Goal: Task Accomplishment & Management: Use online tool/utility

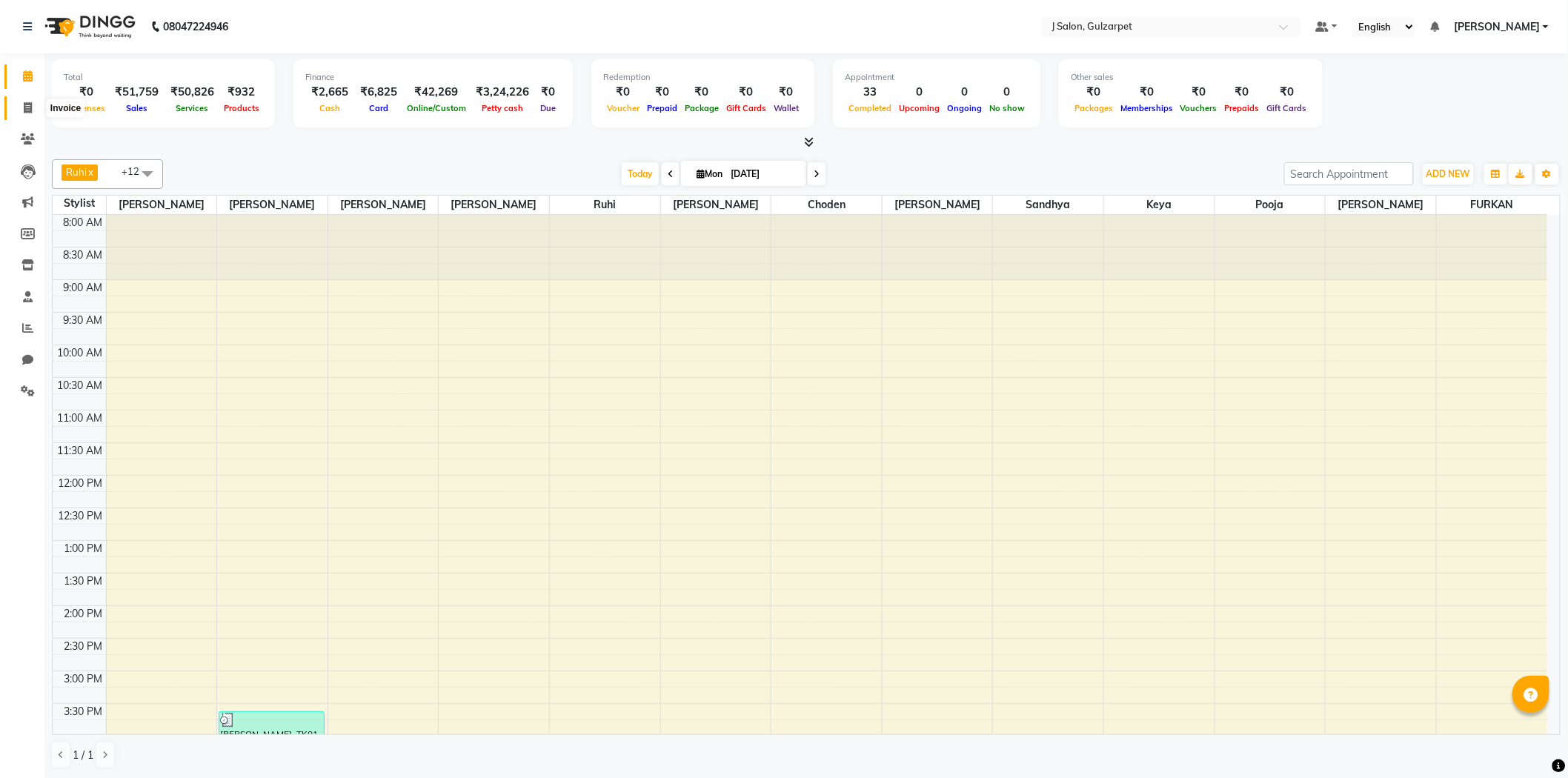
click at [28, 104] on icon at bounding box center [28, 107] width 8 height 11
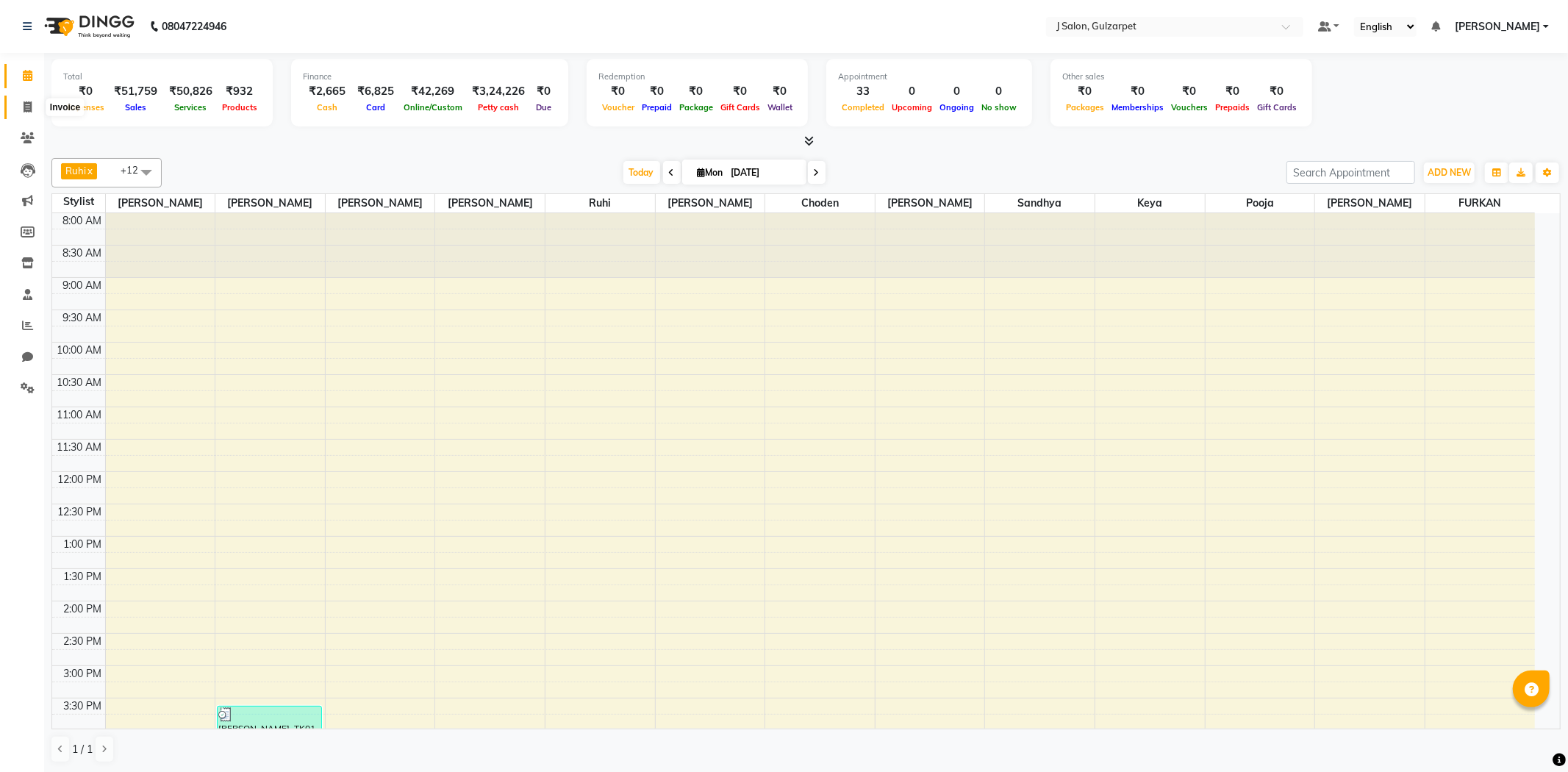
select select "8558"
select select "service"
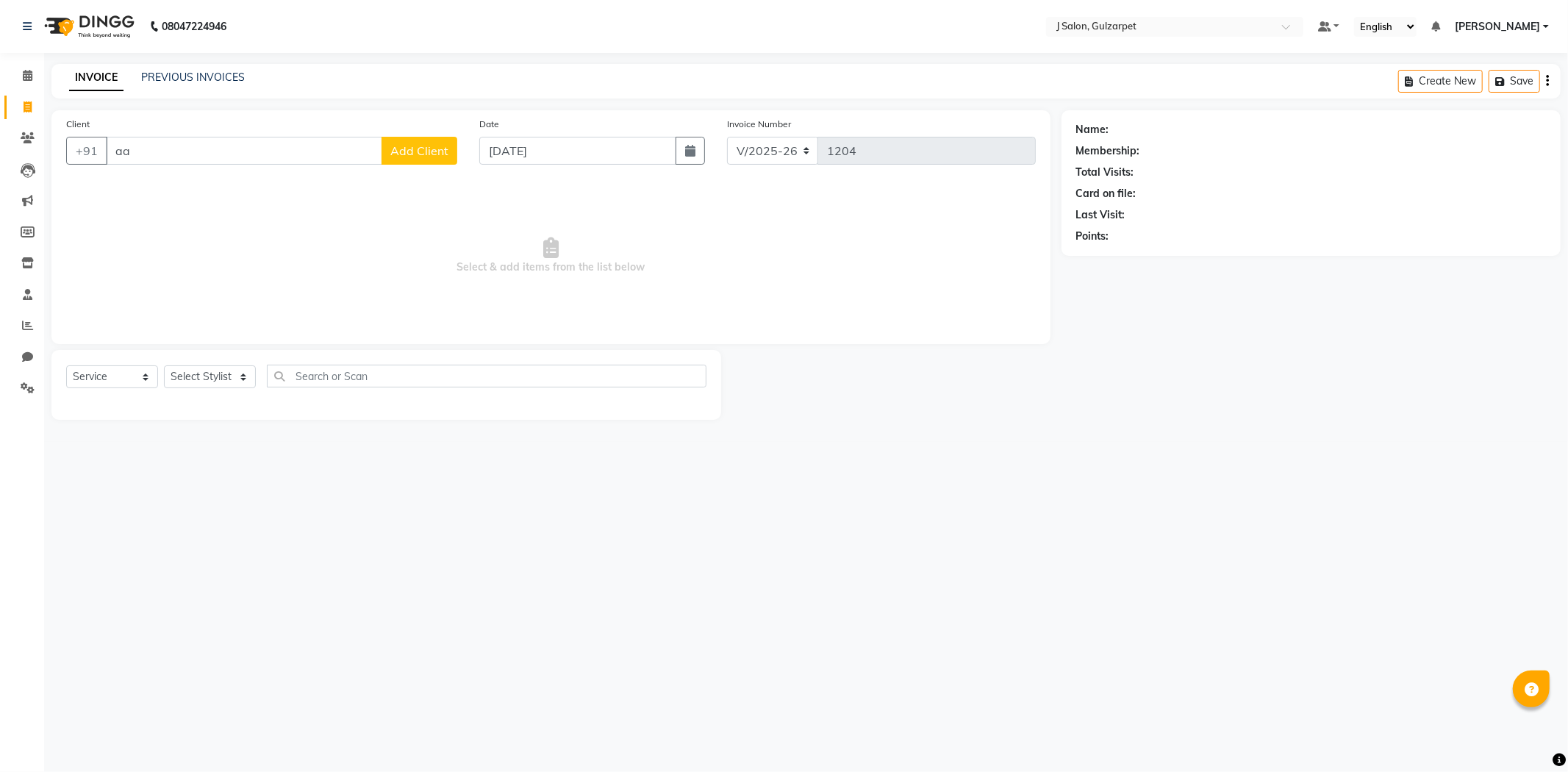
type input "a"
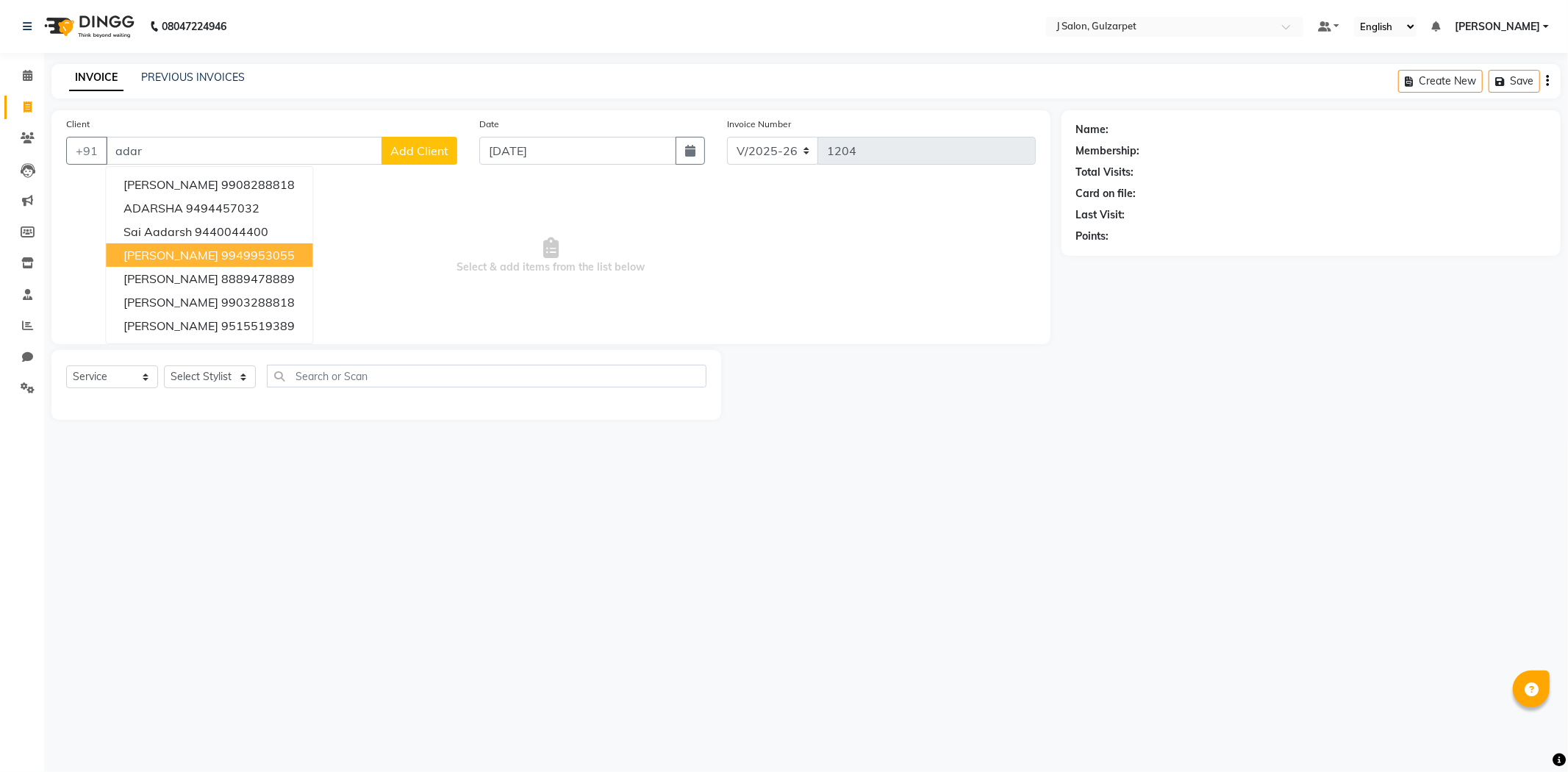
click at [221, 248] on ngb-highlight "9949953055" at bounding box center [258, 255] width 74 height 15
type input "9949953055"
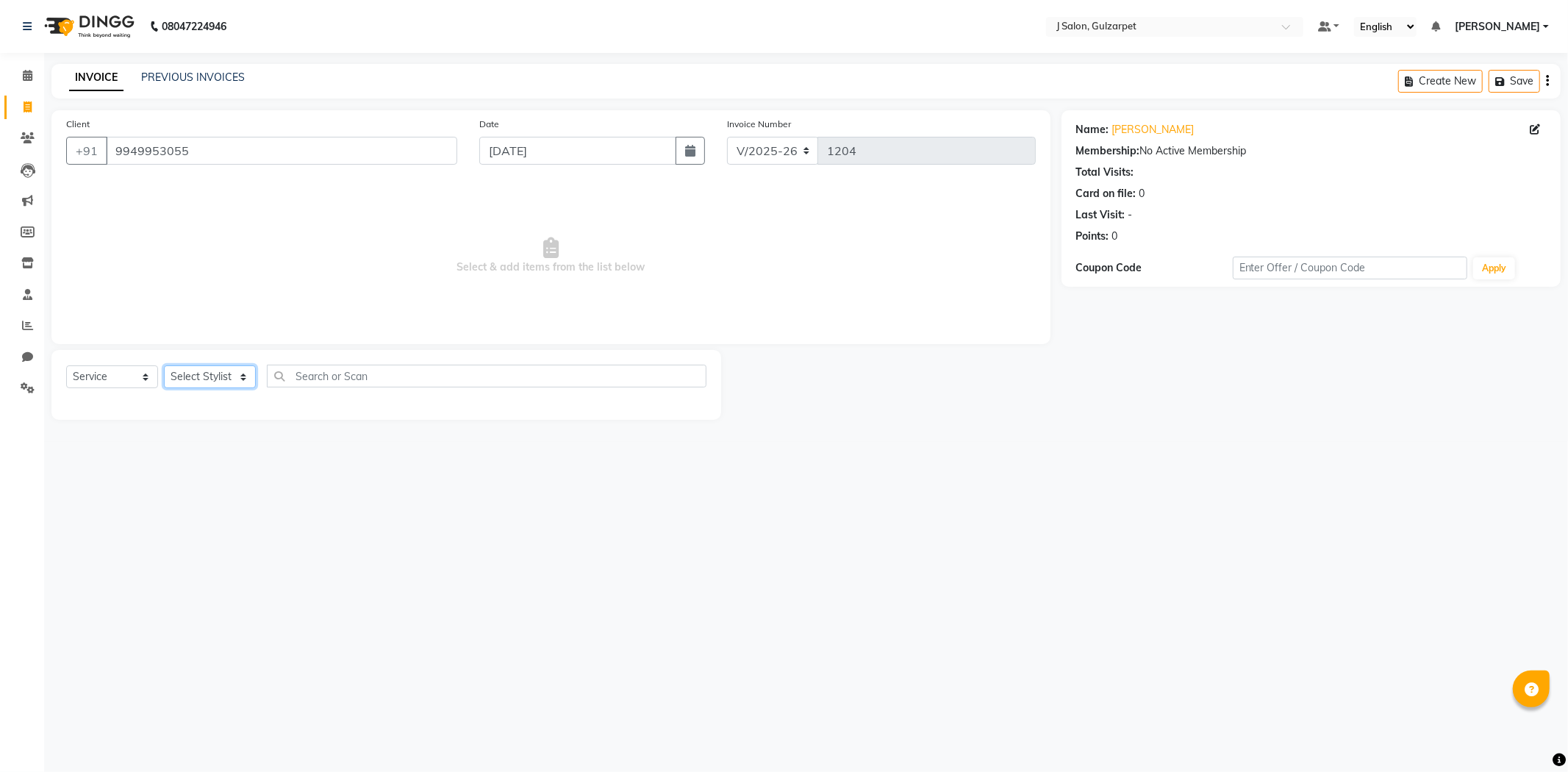
click at [213, 368] on select "Select Stylist Admin [PERSON_NAME] [PERSON_NAME] [PERSON_NAME] [PERSON_NAME] [P…" at bounding box center [209, 377] width 91 height 23
select select "84905"
click at [164, 366] on select "Select Stylist Admin [PERSON_NAME] [PERSON_NAME] [PERSON_NAME] [PERSON_NAME] [P…" at bounding box center [209, 377] width 91 height 23
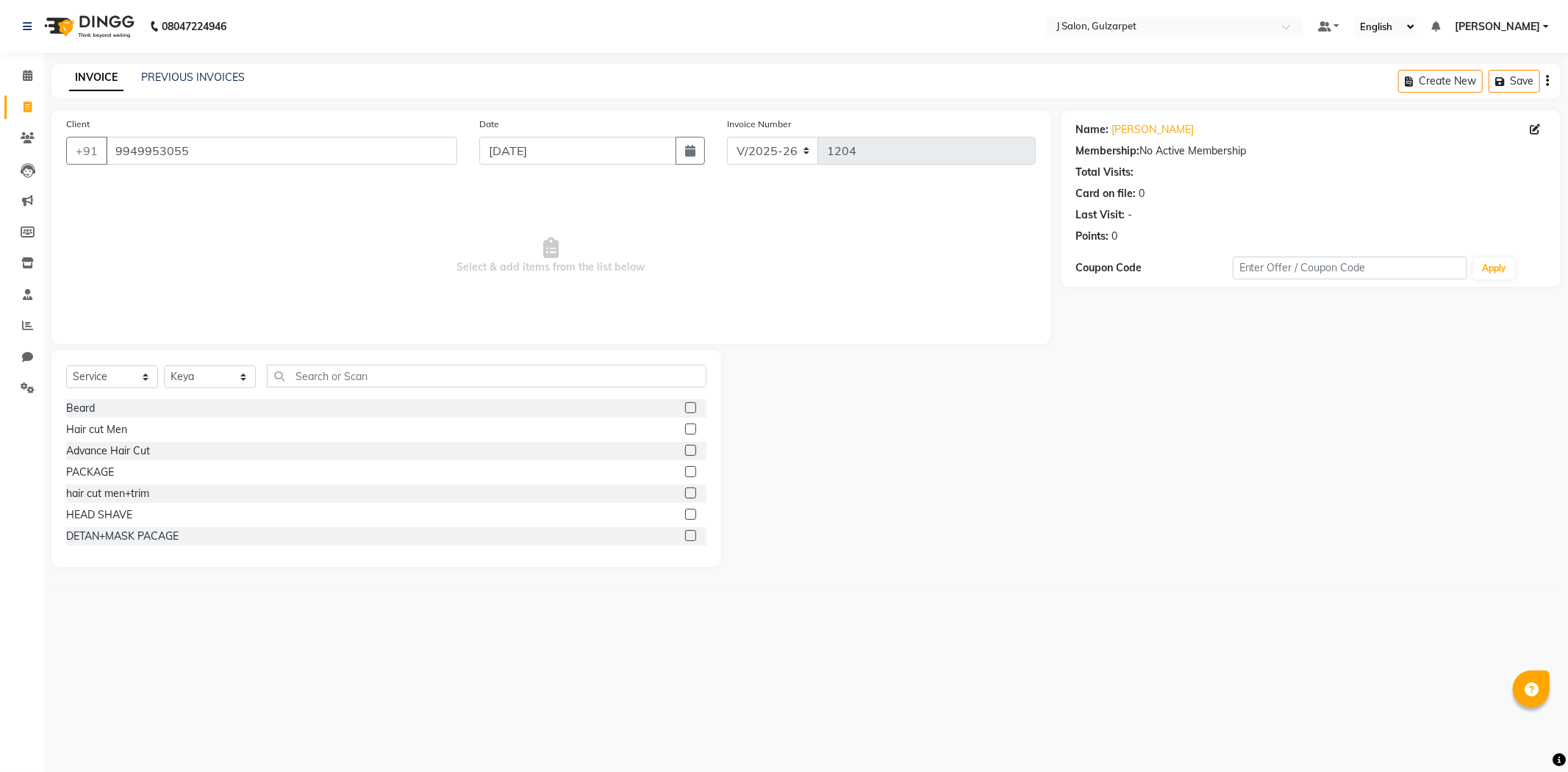
click at [685, 468] on label at bounding box center [690, 471] width 11 height 11
click at [685, 468] on input "checkbox" at bounding box center [690, 473] width 10 height 10
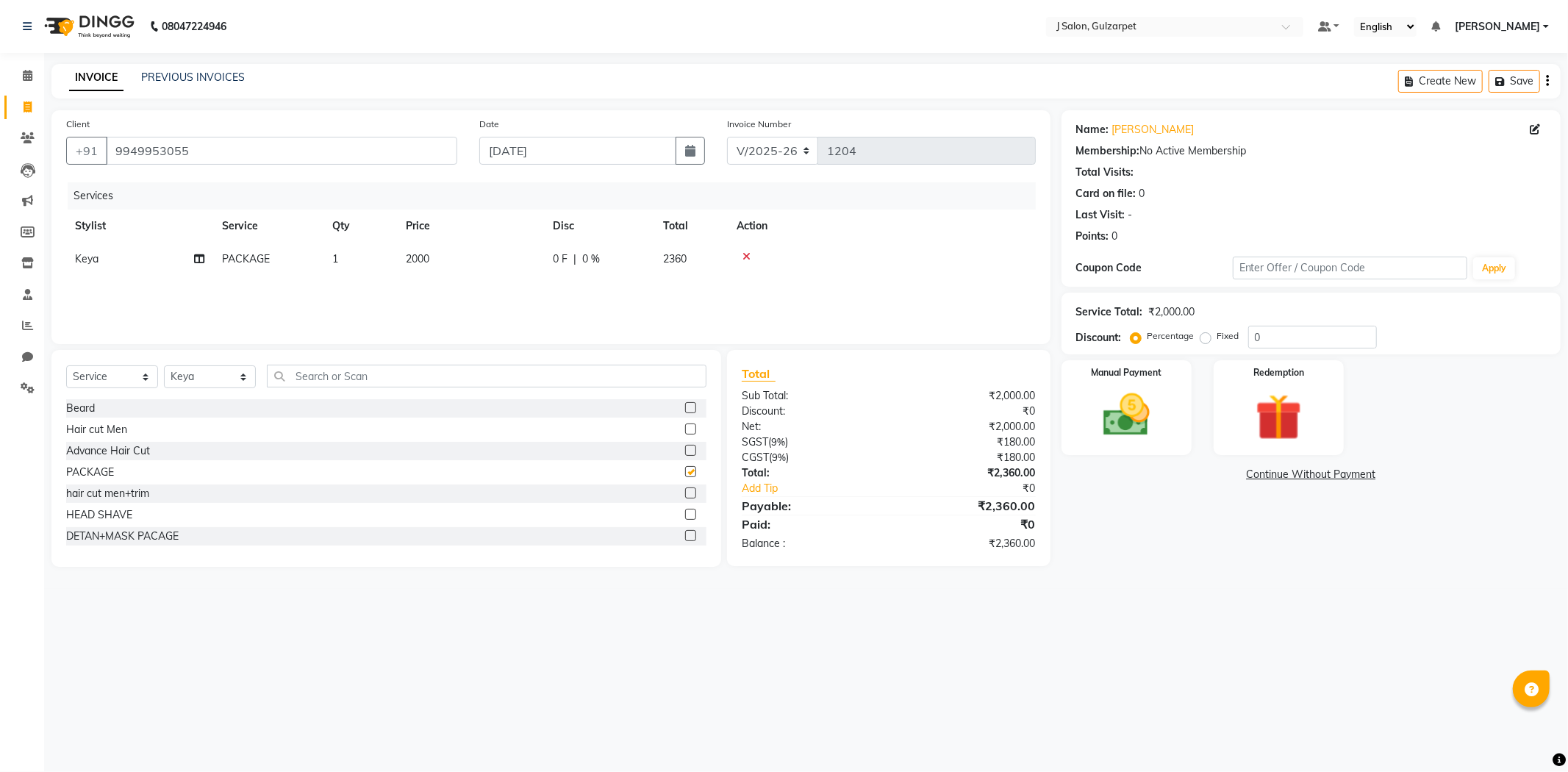
checkbox input "false"
click at [415, 258] on span "2000" at bounding box center [418, 258] width 24 height 13
select select "84905"
click at [532, 269] on input "2000" at bounding box center [540, 263] width 130 height 23
type input "2"
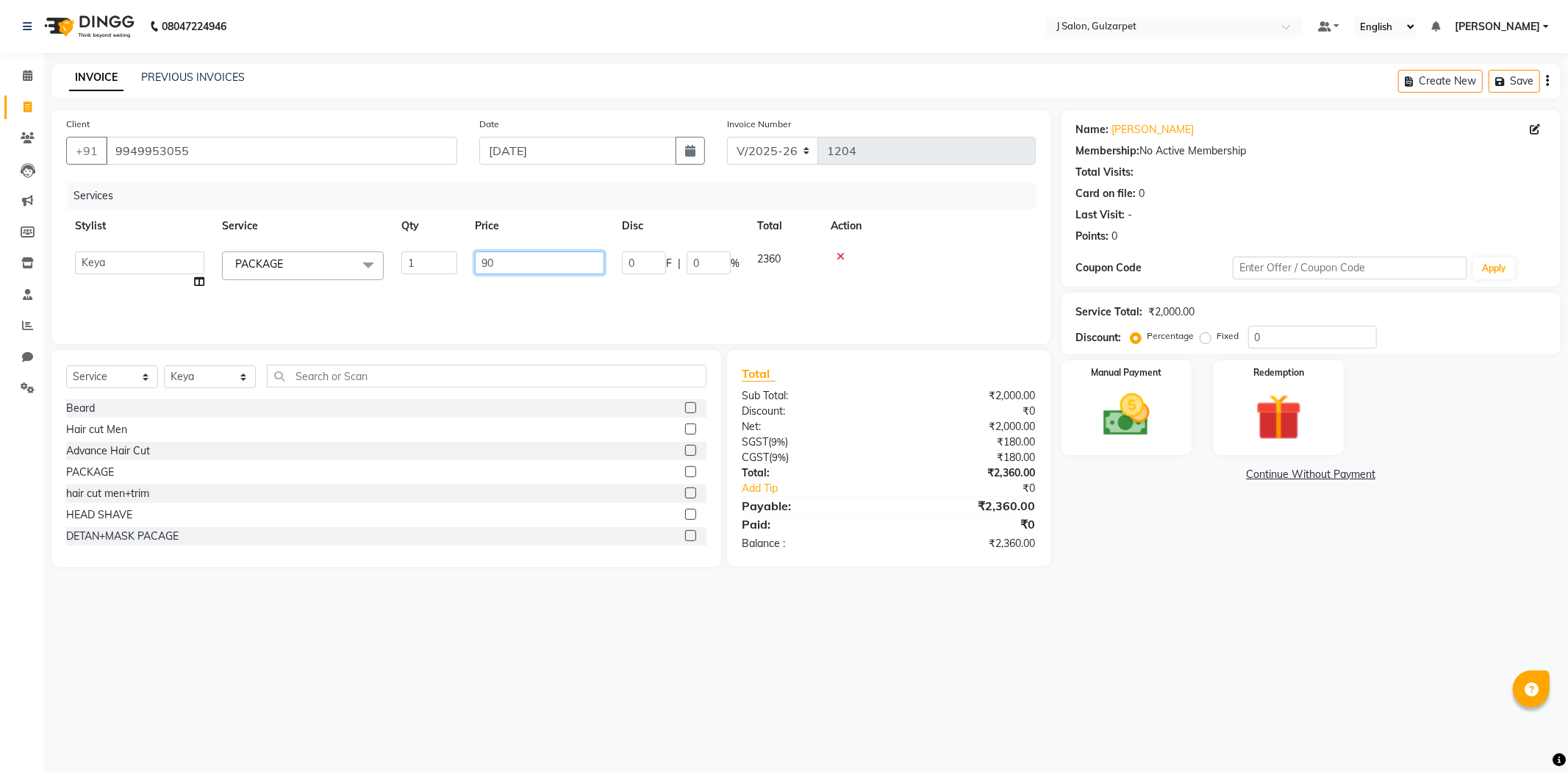
type input "900"
click at [667, 267] on td "1062" at bounding box center [690, 260] width 74 height 33
select select "84905"
click at [708, 258] on input "0" at bounding box center [708, 263] width 44 height 23
type input "10"
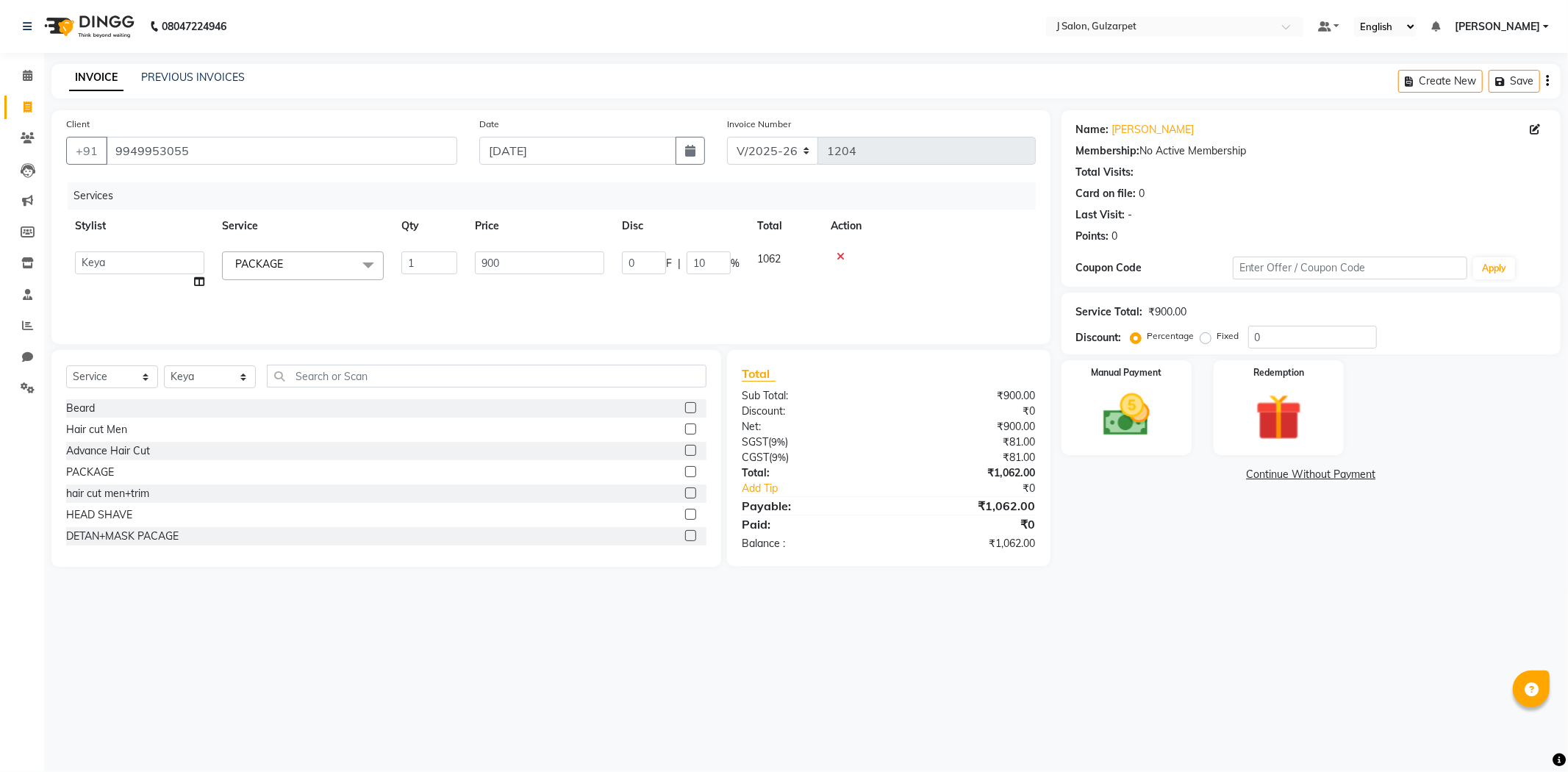
click at [672, 298] on div "Services Stylist Service Qty Price Disc Total Action Admin [PERSON_NAME] [PERSO…" at bounding box center [551, 256] width 969 height 148
click at [230, 375] on select "Select Stylist Admin [PERSON_NAME] [PERSON_NAME] [PERSON_NAME] [PERSON_NAME] [P…" at bounding box center [209, 377] width 91 height 23
select select "84897"
click at [164, 366] on select "Select Stylist Admin [PERSON_NAME] [PERSON_NAME] [PERSON_NAME] [PERSON_NAME] [P…" at bounding box center [209, 377] width 91 height 23
click at [685, 402] on div at bounding box center [690, 410] width 10 height 16
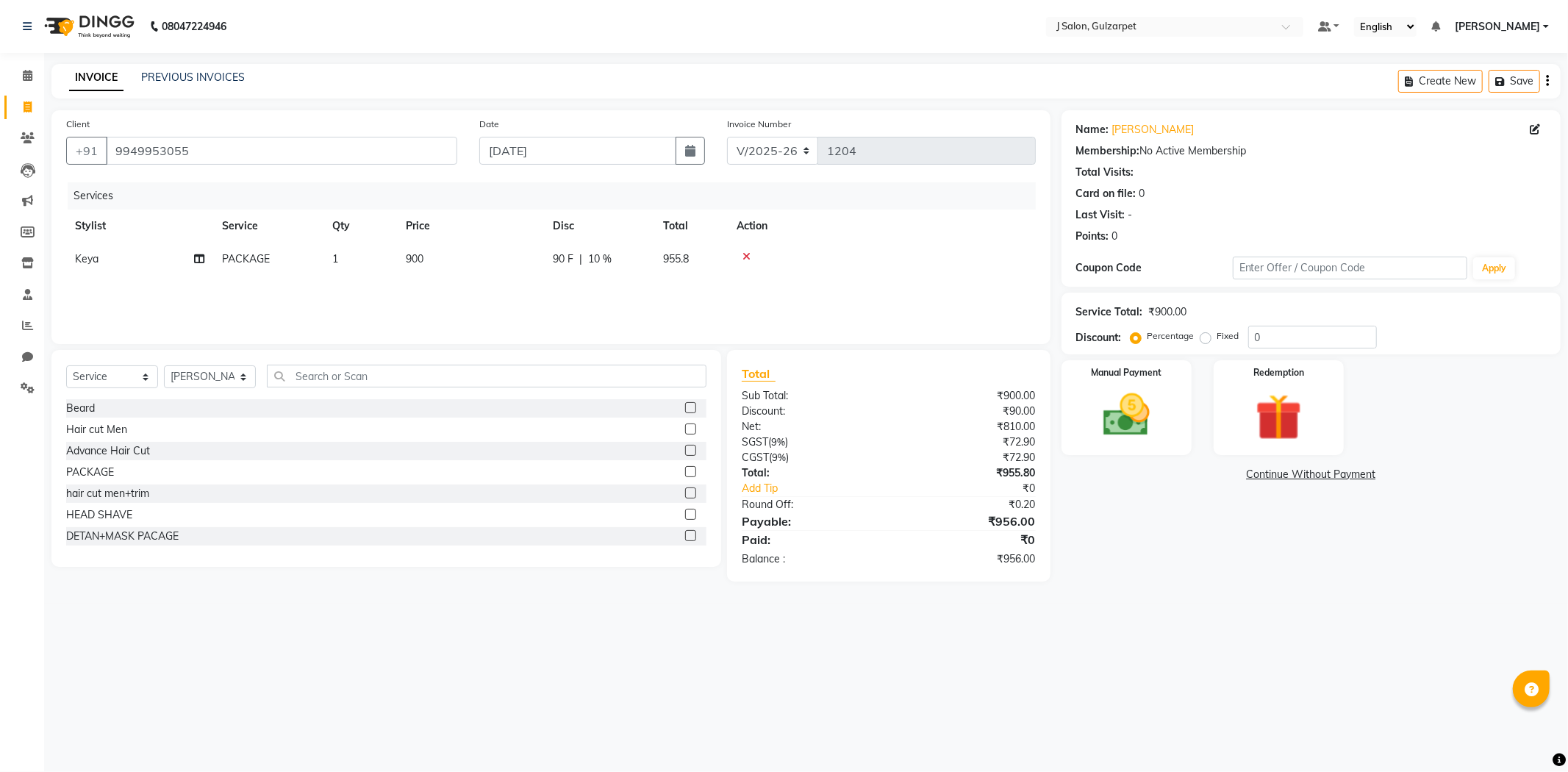
click at [685, 405] on label at bounding box center [690, 407] width 11 height 11
click at [685, 405] on input "checkbox" at bounding box center [690, 408] width 10 height 10
checkbox input "false"
click at [685, 494] on label at bounding box center [690, 493] width 11 height 11
click at [685, 494] on input "checkbox" at bounding box center [690, 494] width 10 height 10
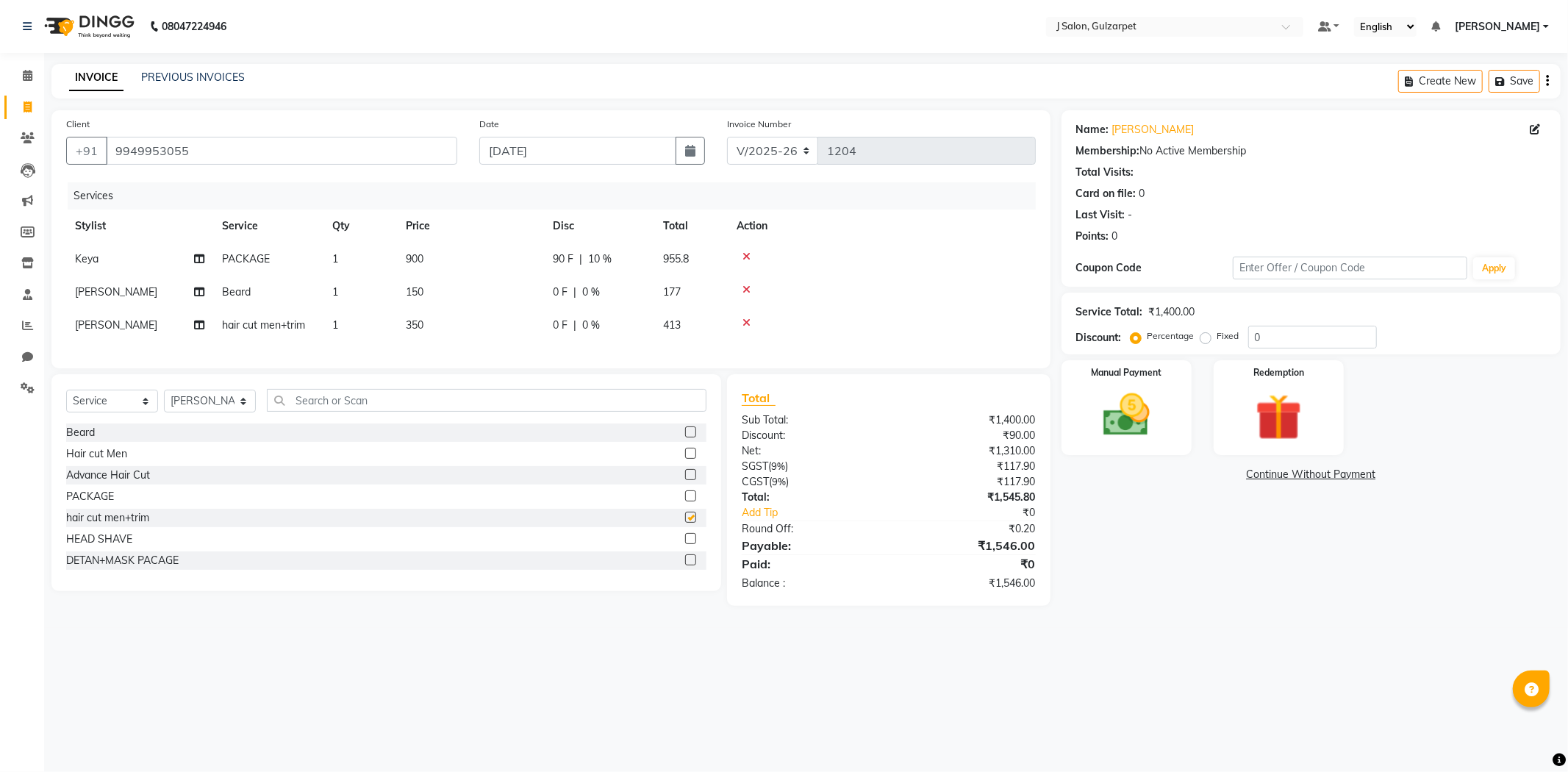
checkbox input "false"
click at [612, 409] on input "text" at bounding box center [486, 400] width 439 height 23
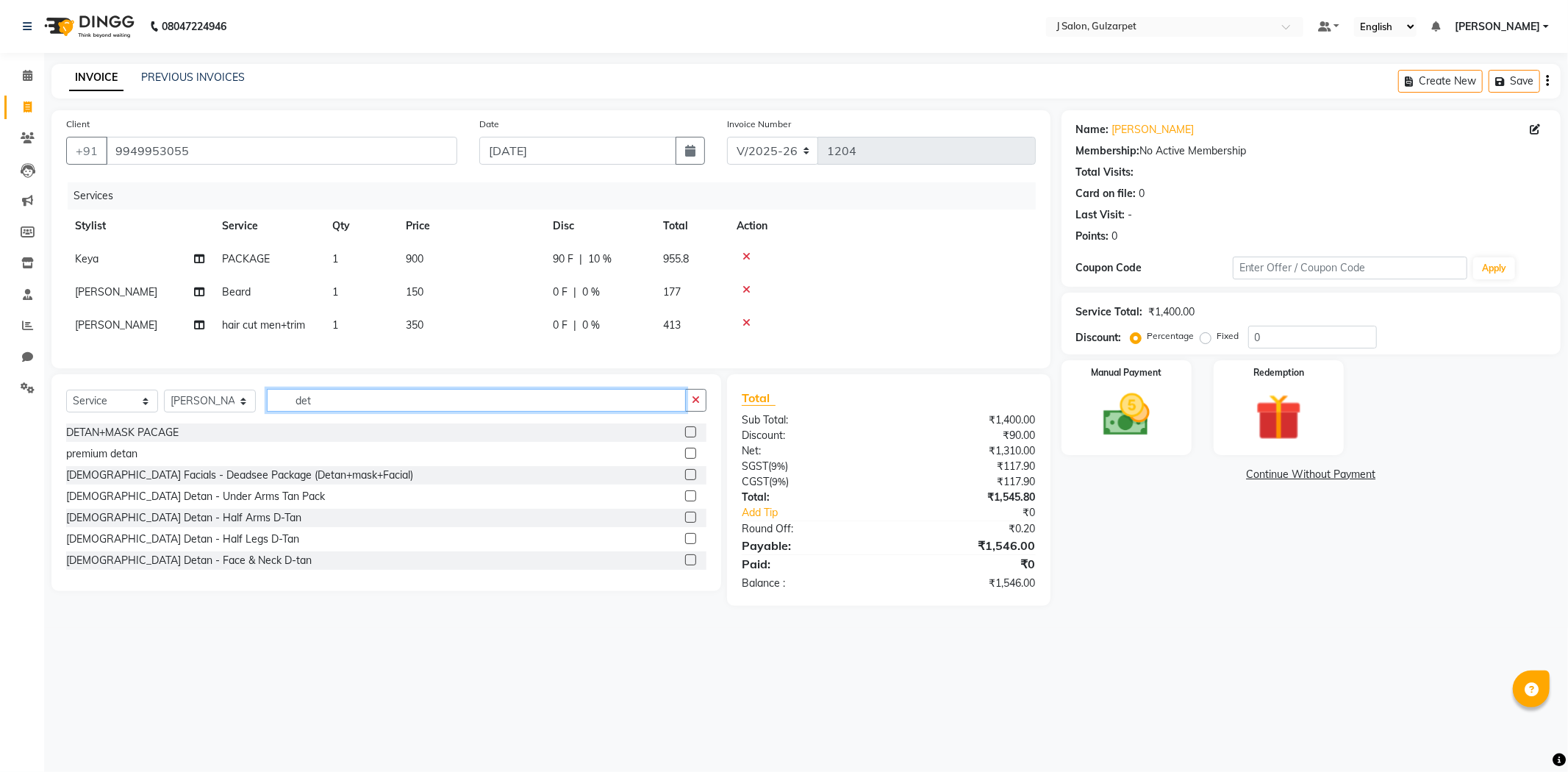
type input "det"
click at [685, 459] on label at bounding box center [690, 452] width 11 height 11
click at [685, 459] on input "checkbox" at bounding box center [690, 454] width 10 height 10
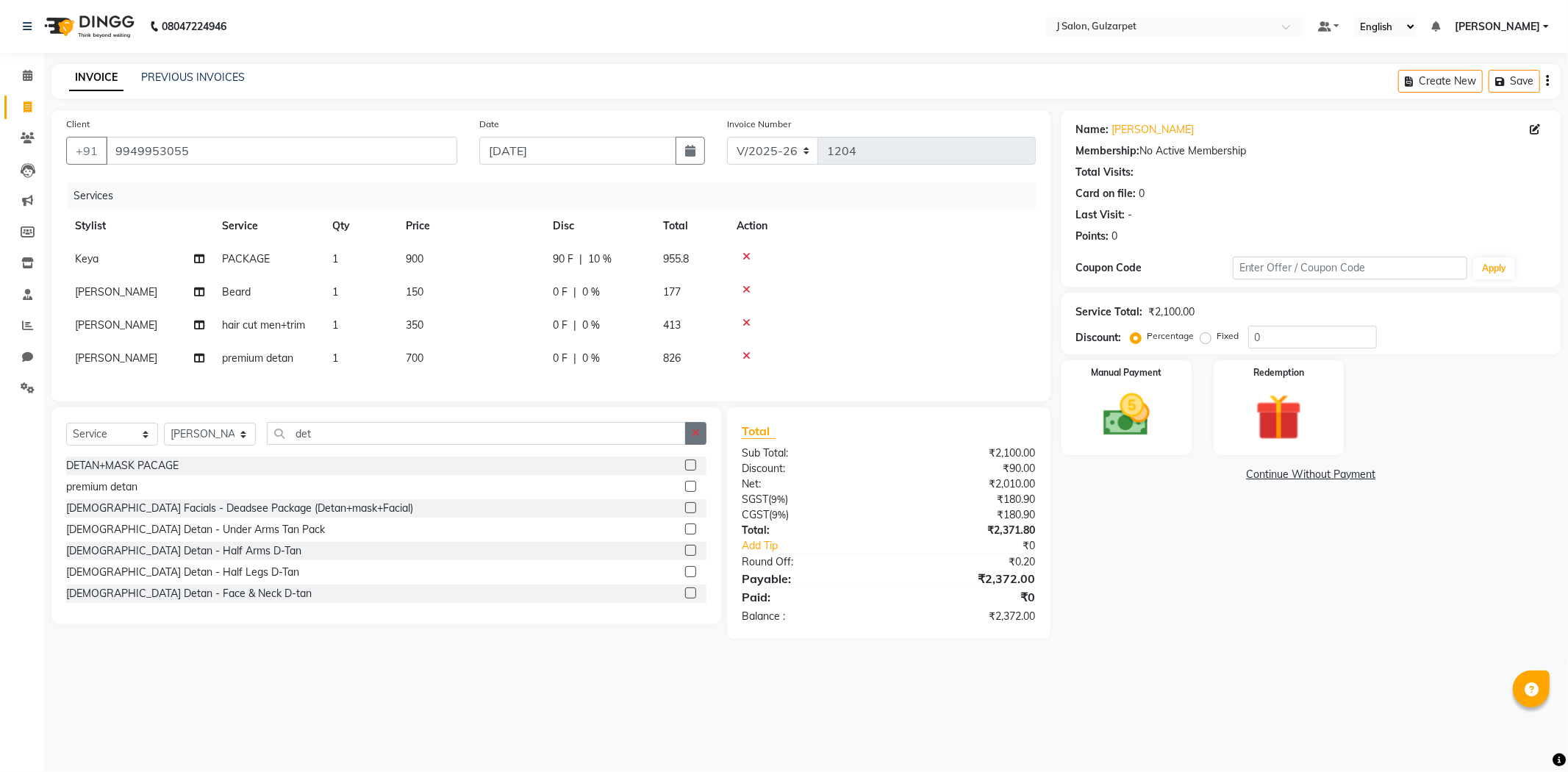
checkbox input "false"
click at [689, 445] on button "button" at bounding box center [696, 433] width 22 height 23
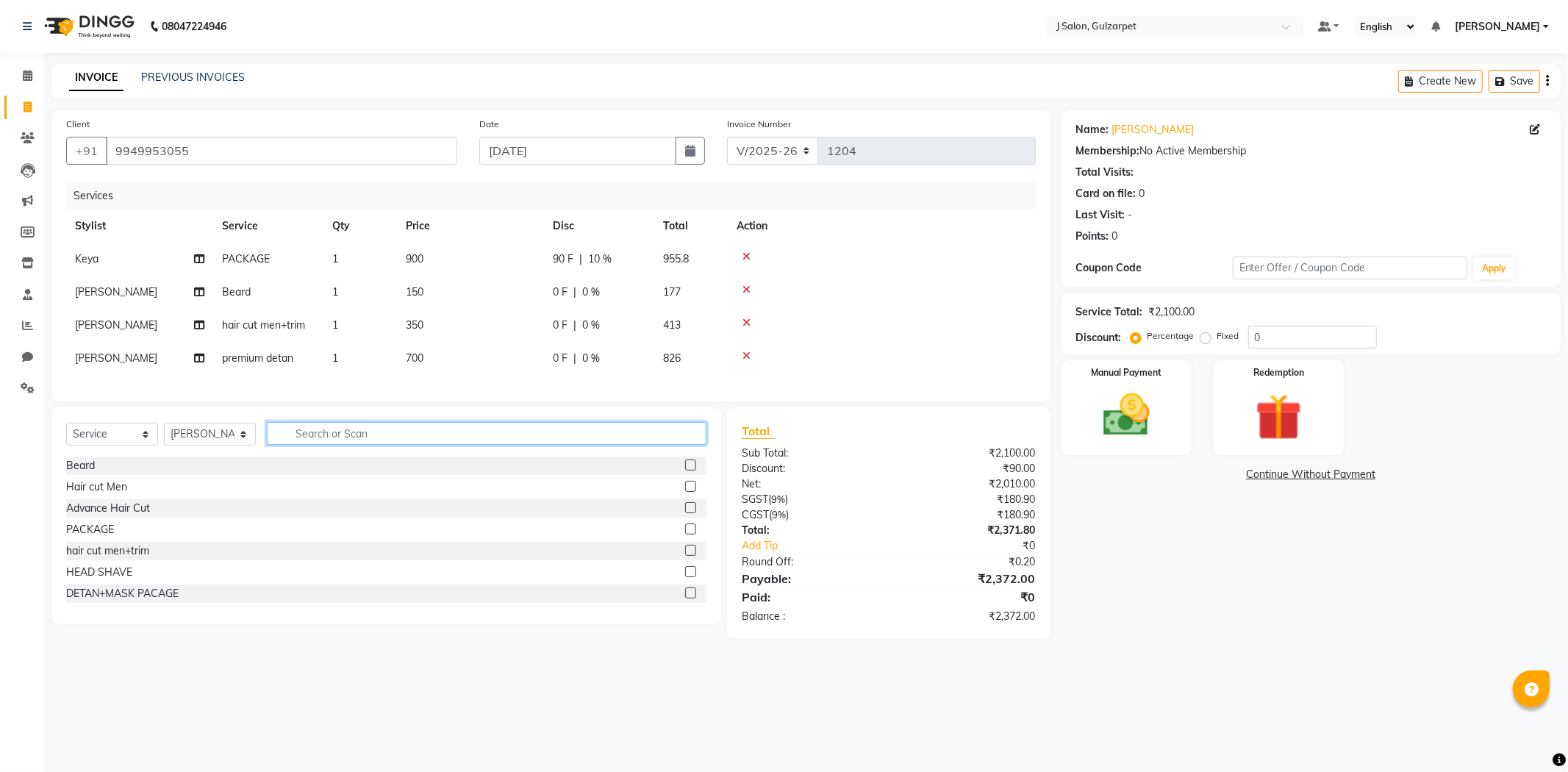
click at [692, 445] on input "text" at bounding box center [486, 433] width 439 height 23
click at [1139, 421] on img at bounding box center [1127, 415] width 79 height 56
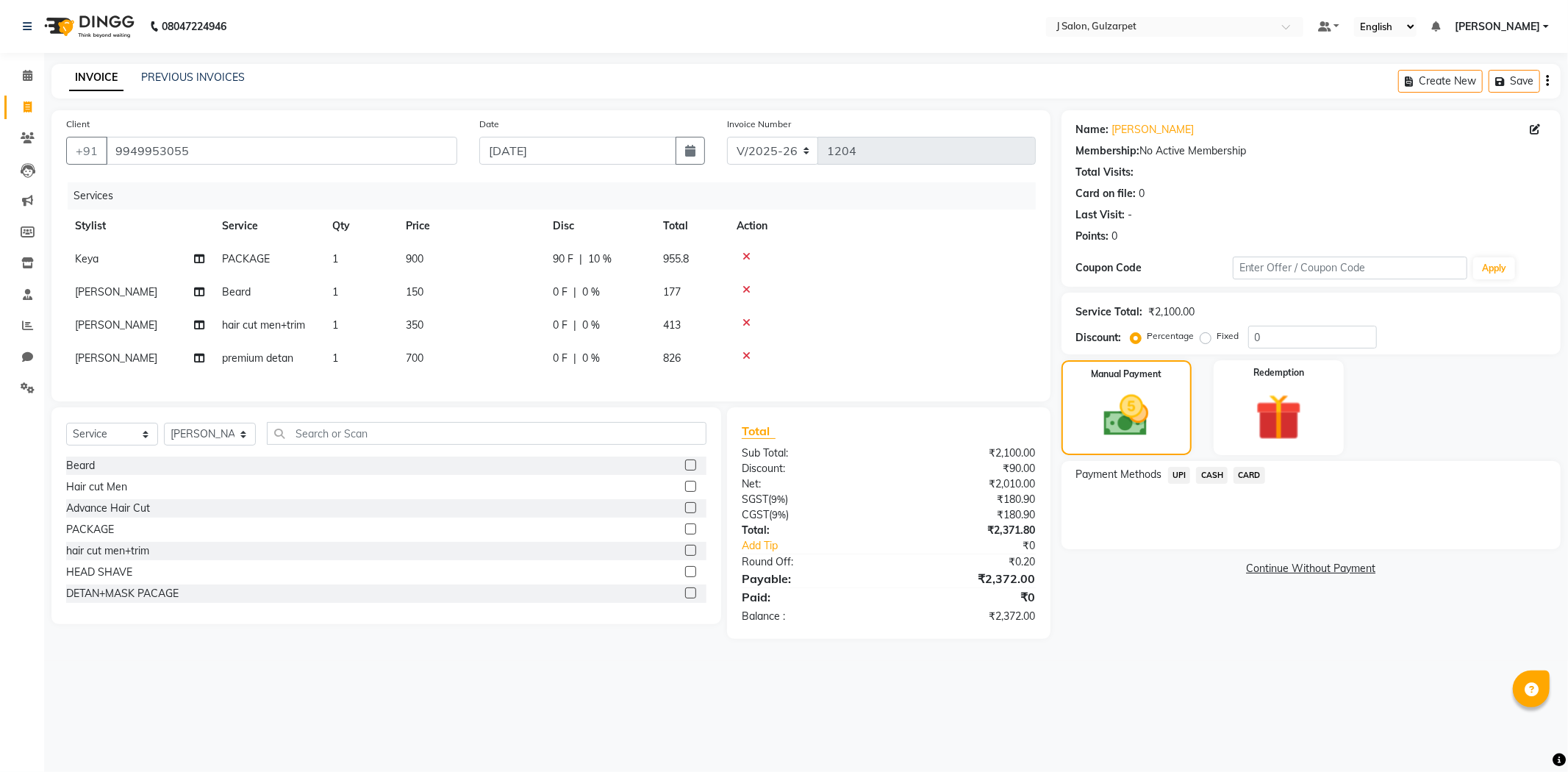
click at [1248, 474] on span "CARD" at bounding box center [1249, 475] width 31 height 17
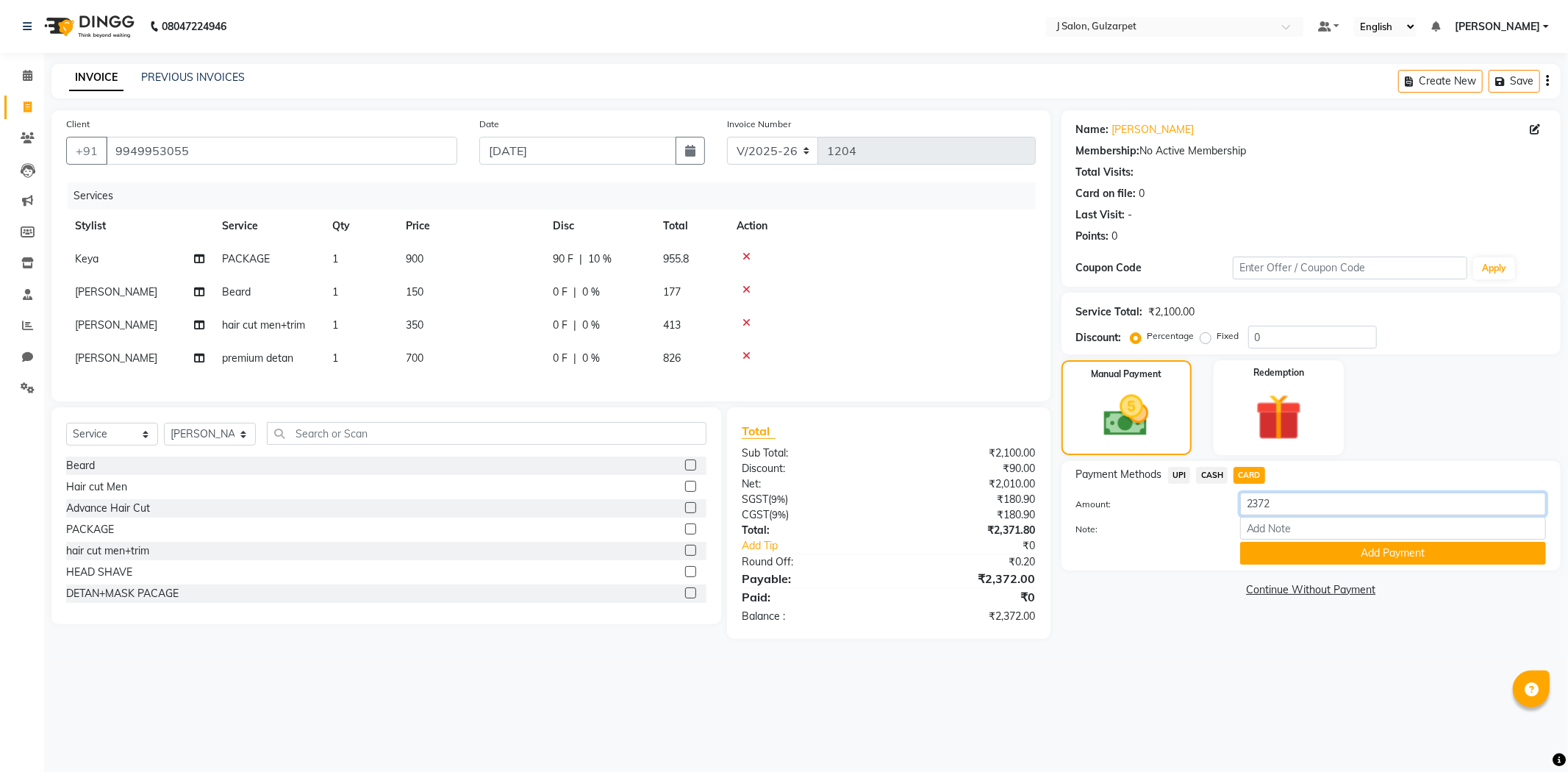
click at [1295, 496] on input "2372" at bounding box center [1392, 504] width 306 height 23
type input "2"
type input "955"
click at [1365, 568] on div "Payment Methods UPI CASH CARD Amount: 955 Note: Add Payment" at bounding box center [1311, 515] width 499 height 109
click at [1363, 552] on button "Add Payment" at bounding box center [1392, 553] width 306 height 23
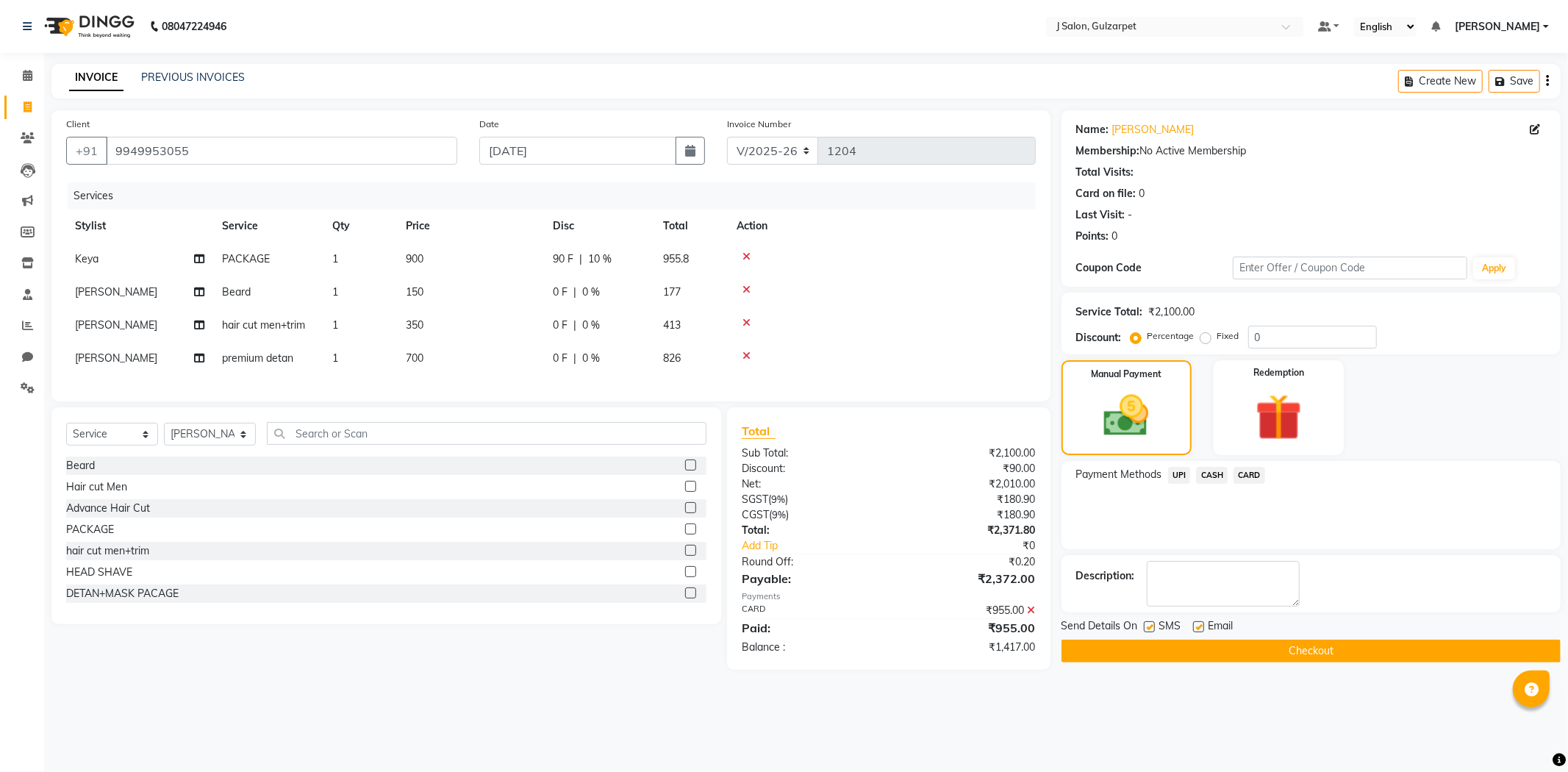
click at [1180, 475] on span "UPI" at bounding box center [1179, 475] width 23 height 17
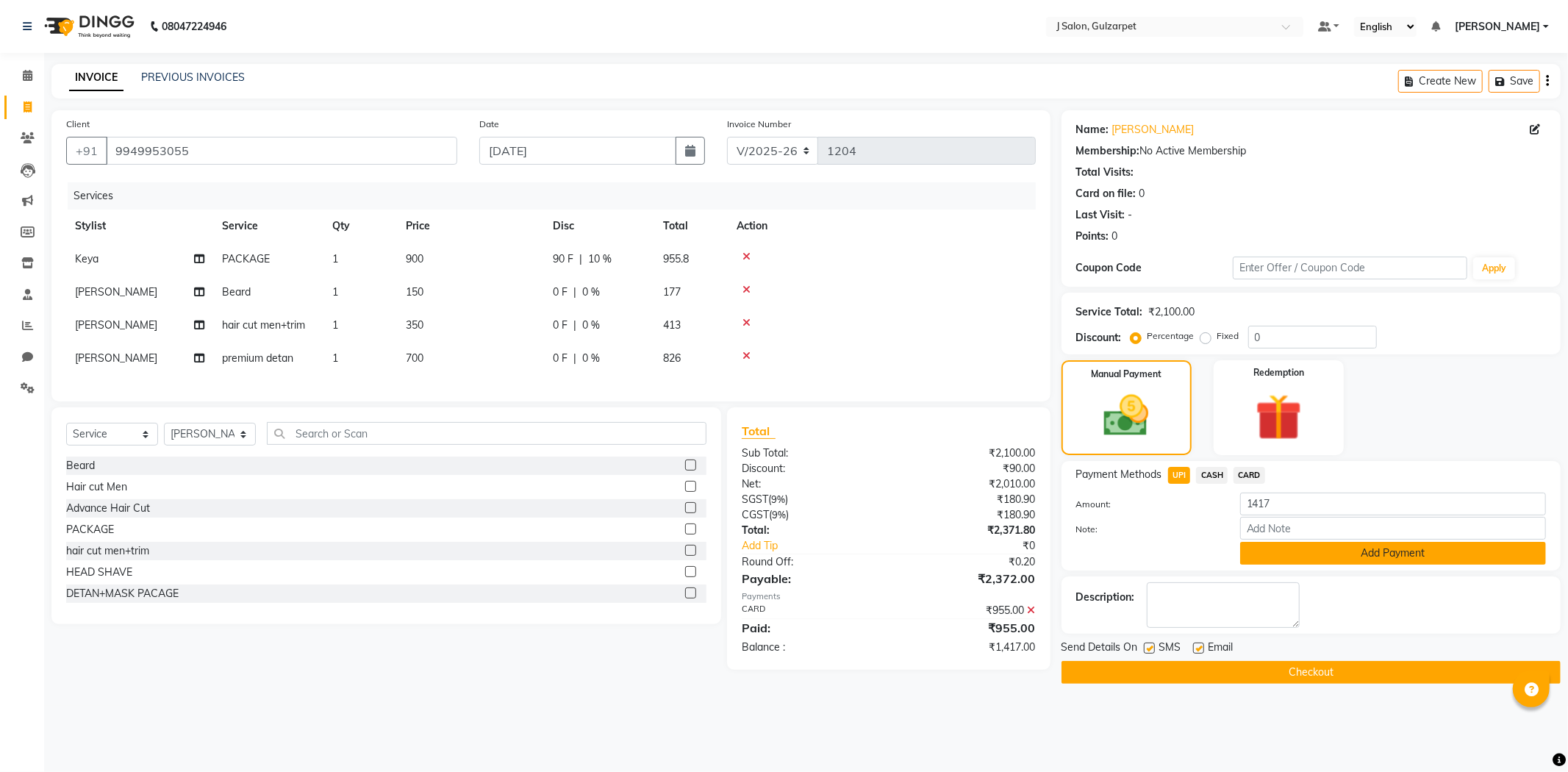
click at [1336, 542] on button "Add Payment" at bounding box center [1392, 553] width 306 height 23
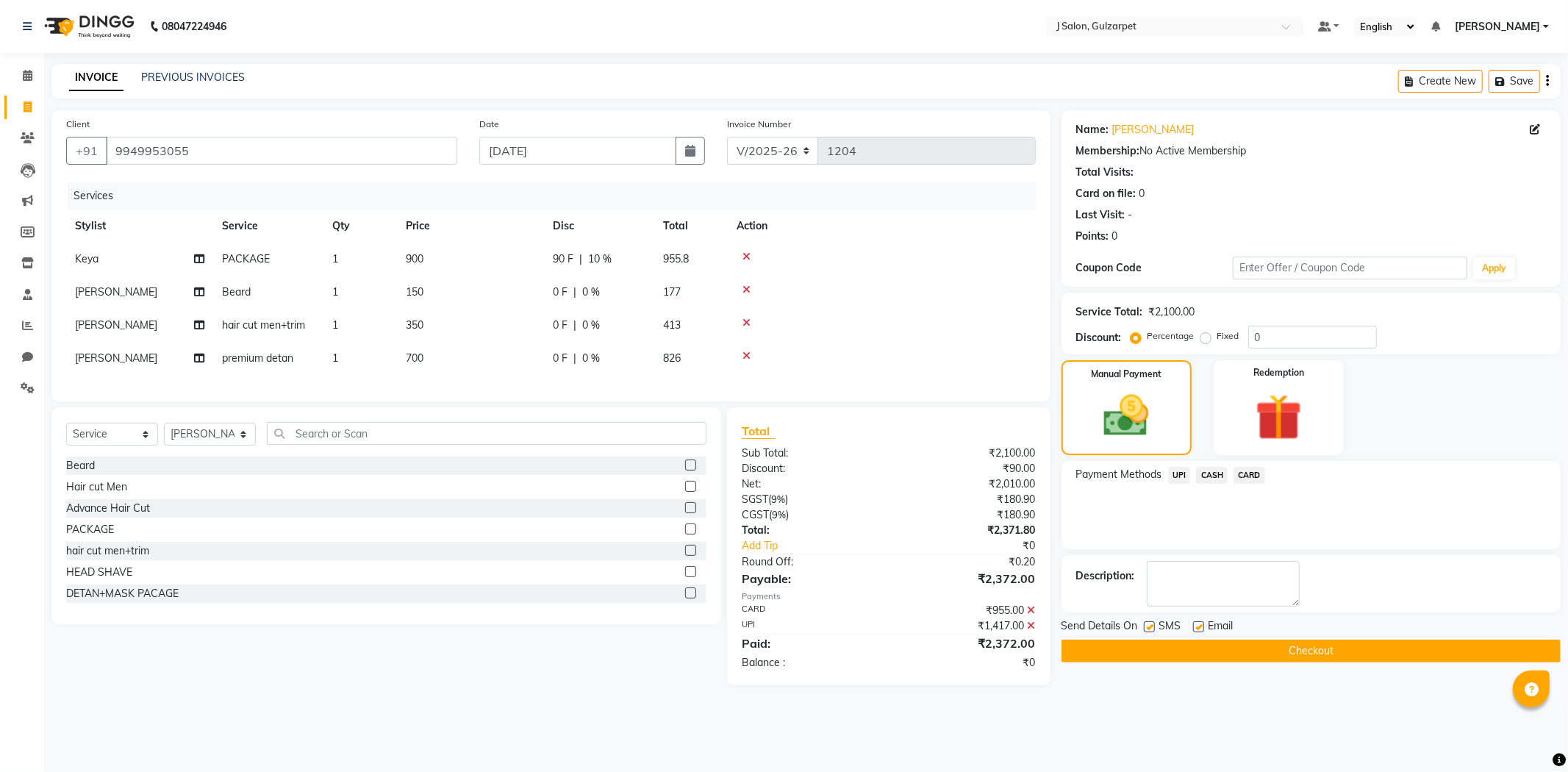
click at [1312, 648] on button "Checkout" at bounding box center [1311, 650] width 499 height 23
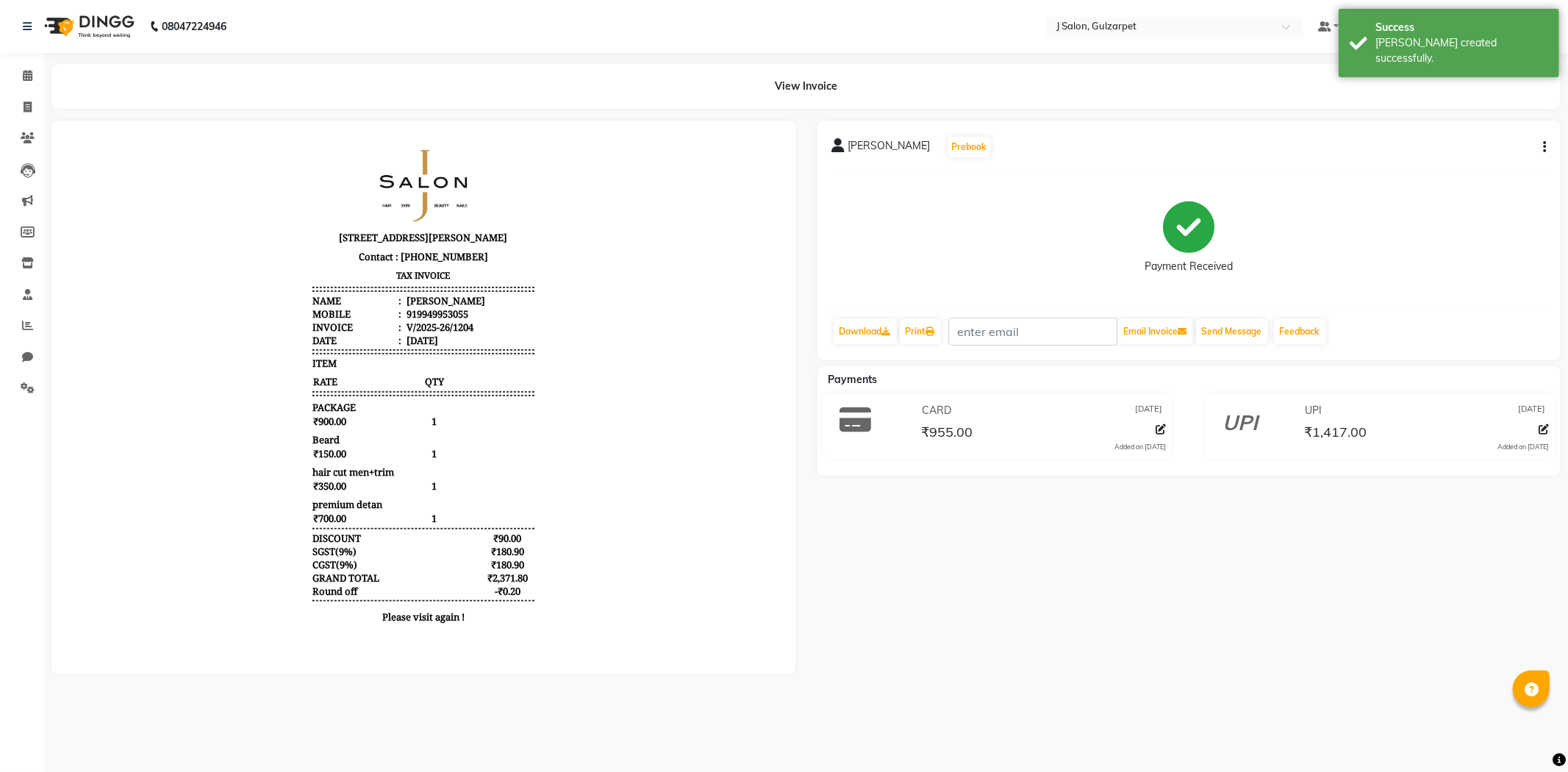
select select "service"
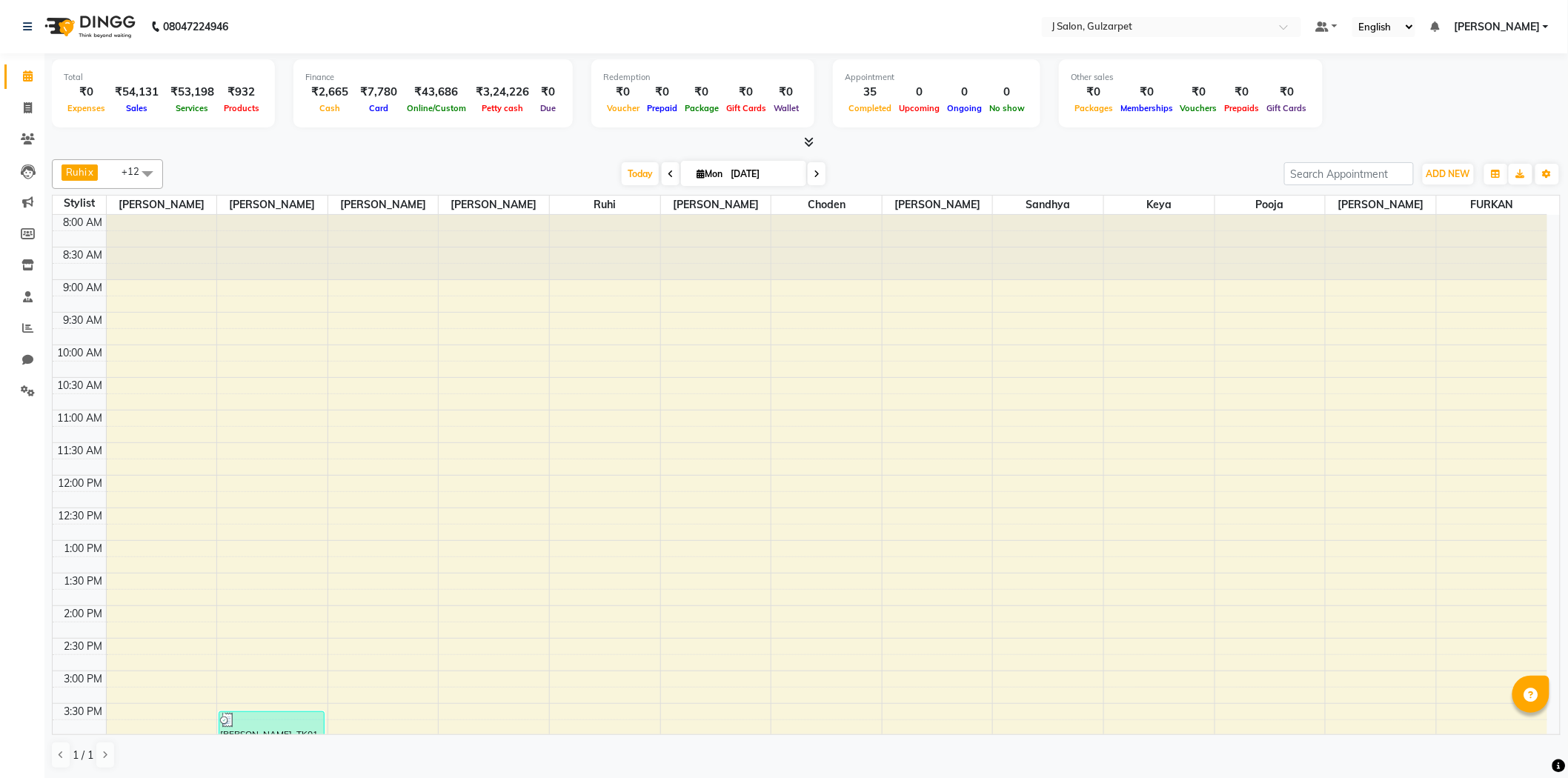
click at [25, 310] on li "Staff" at bounding box center [22, 297] width 45 height 32
click at [23, 326] on icon at bounding box center [27, 327] width 11 height 11
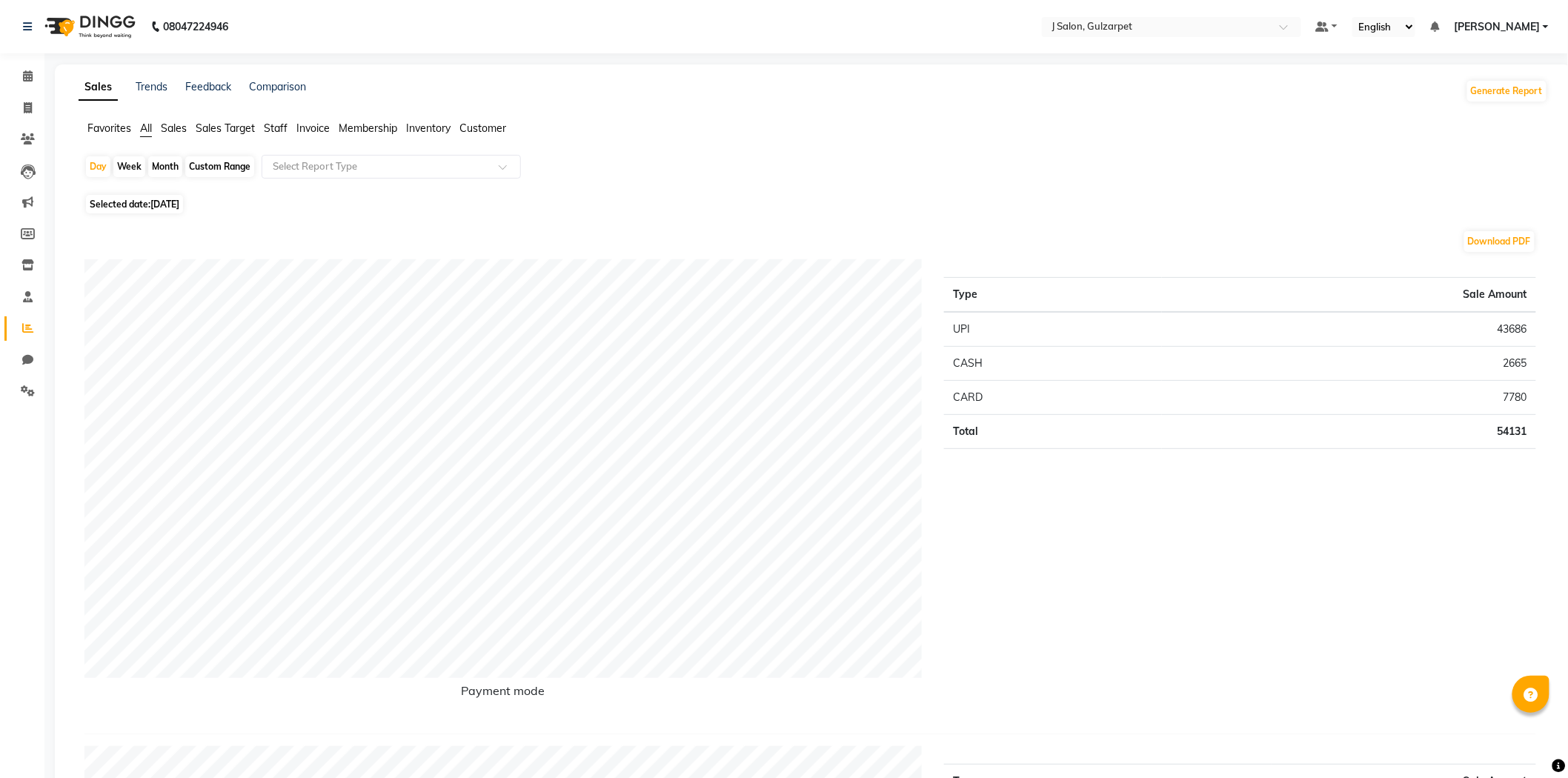
click at [278, 125] on span "Staff" at bounding box center [276, 128] width 24 height 13
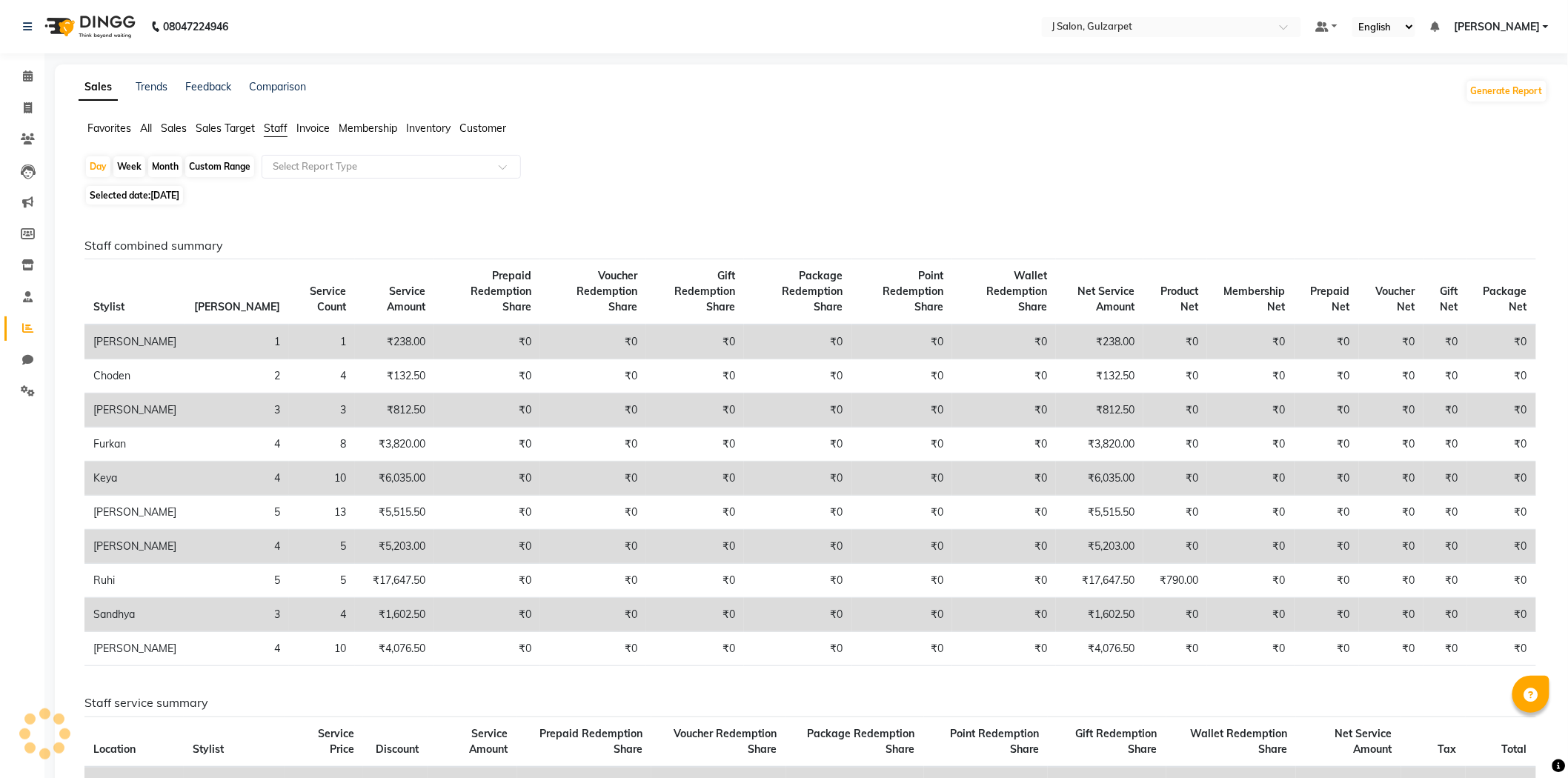
click at [405, 171] on input "text" at bounding box center [376, 167] width 213 height 15
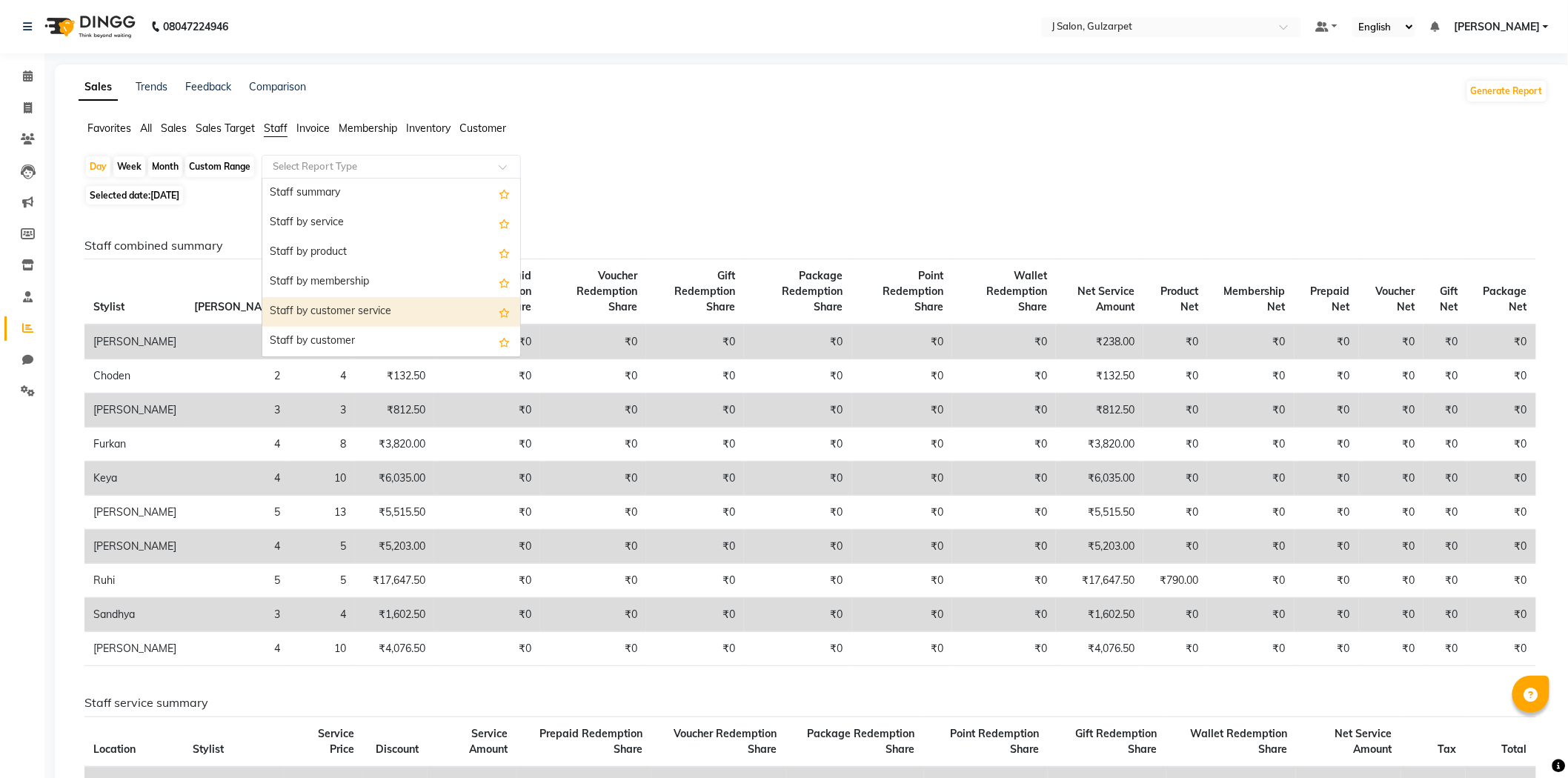
click at [362, 297] on div "Staff by customer service" at bounding box center [392, 312] width 258 height 30
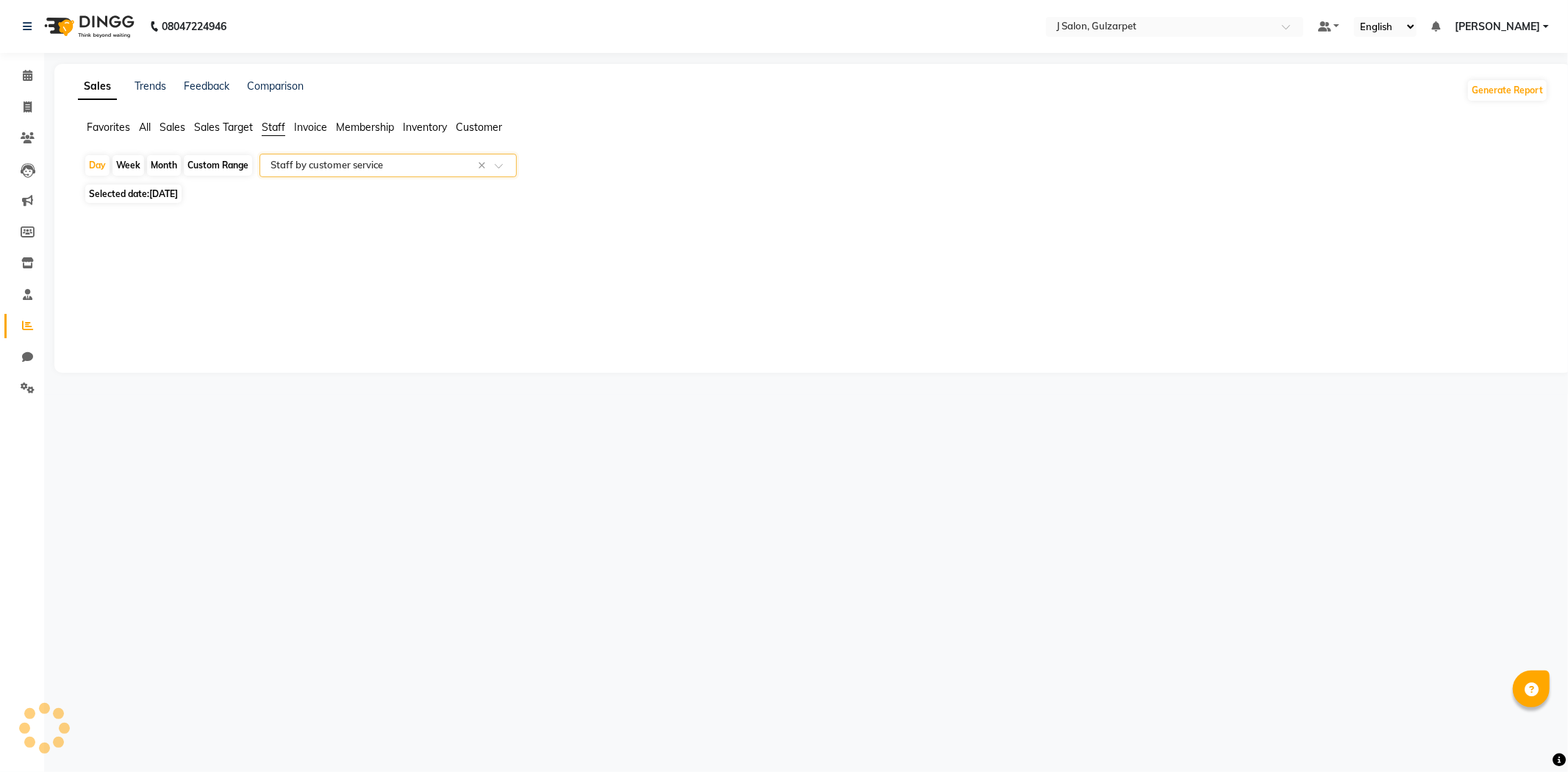
select select "full_report"
select select "csv"
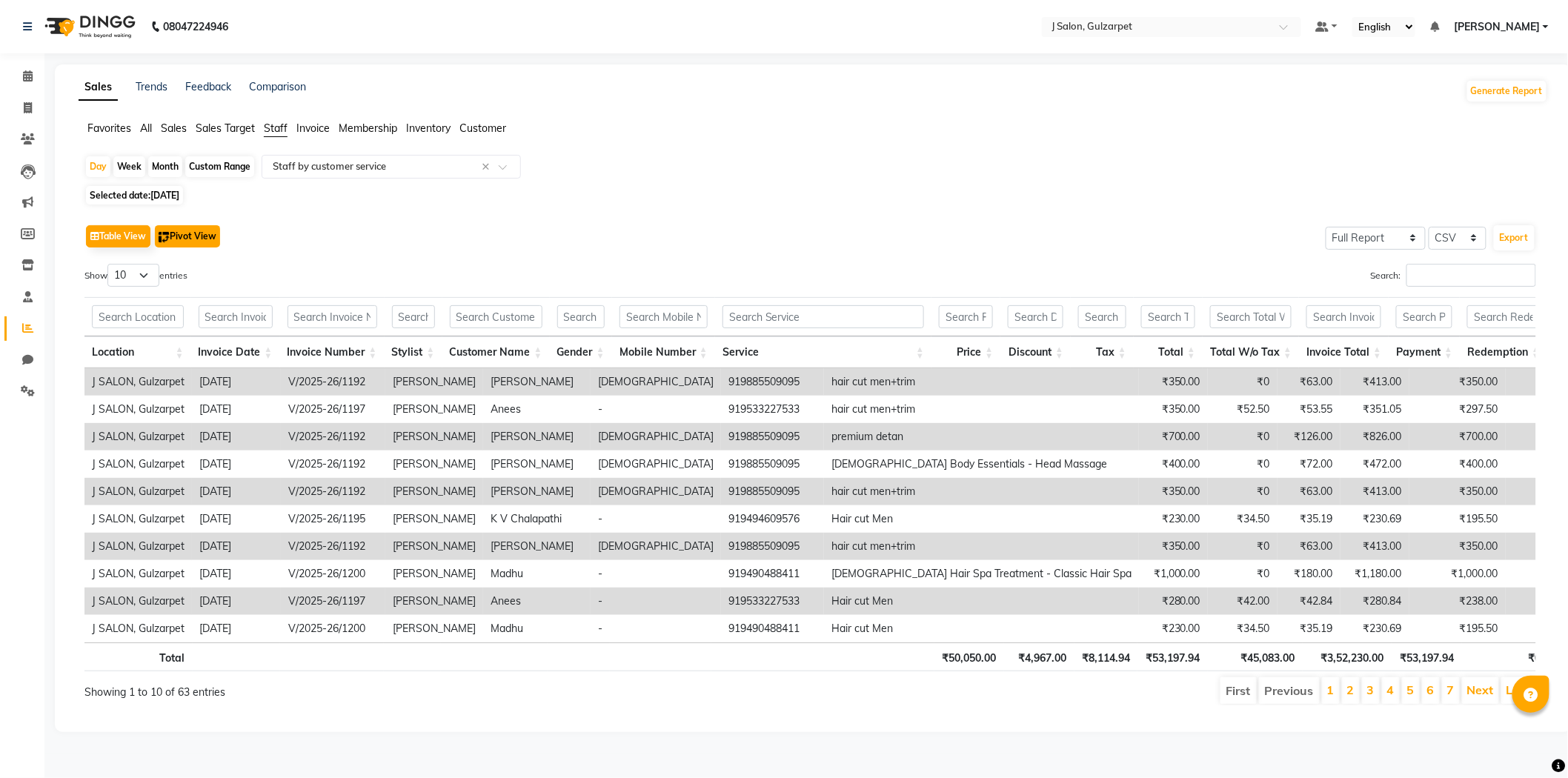
click at [208, 236] on button "Pivot View" at bounding box center [187, 236] width 65 height 22
select select "full_report"
select select "csv"
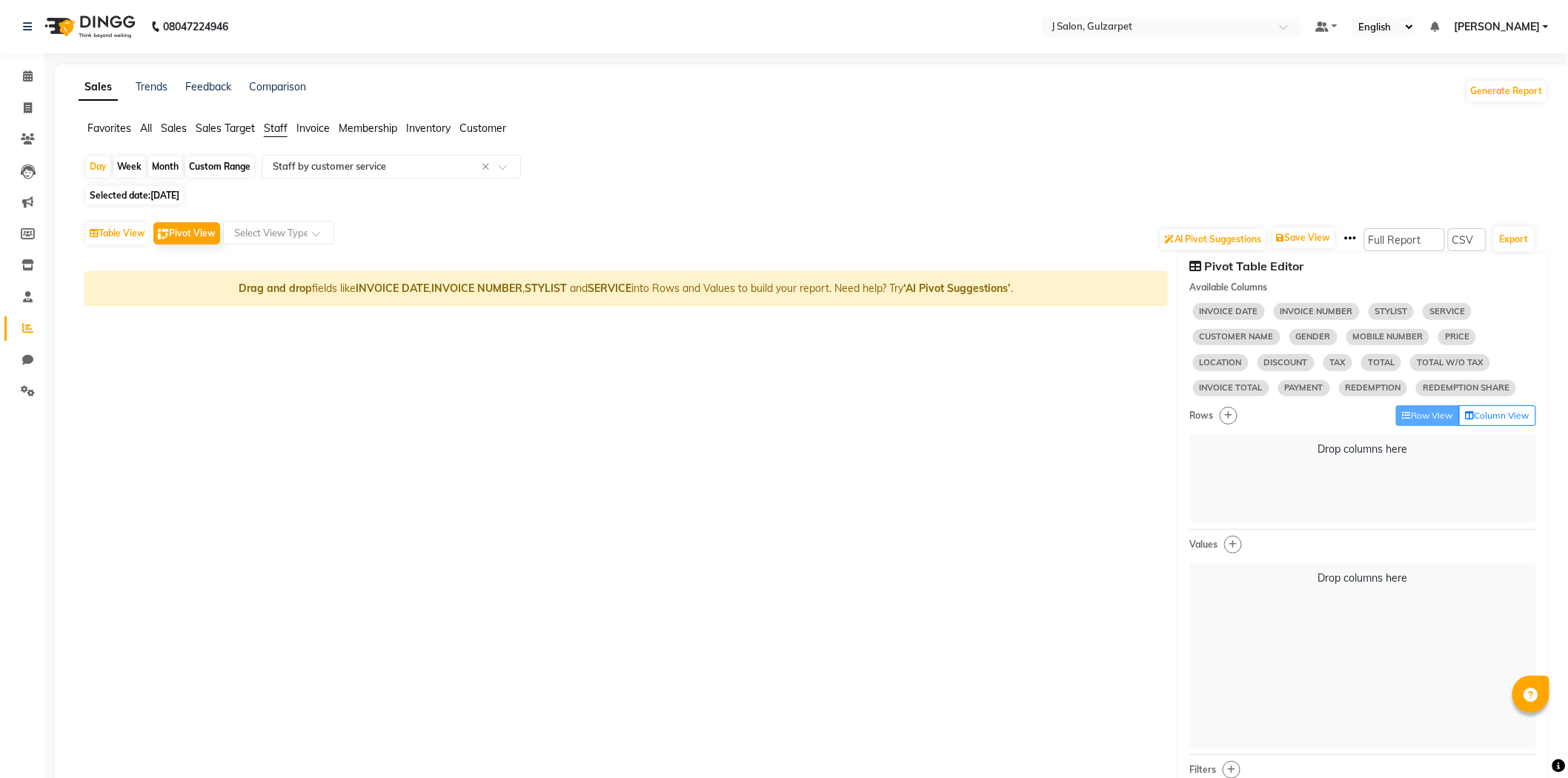
select select "10"
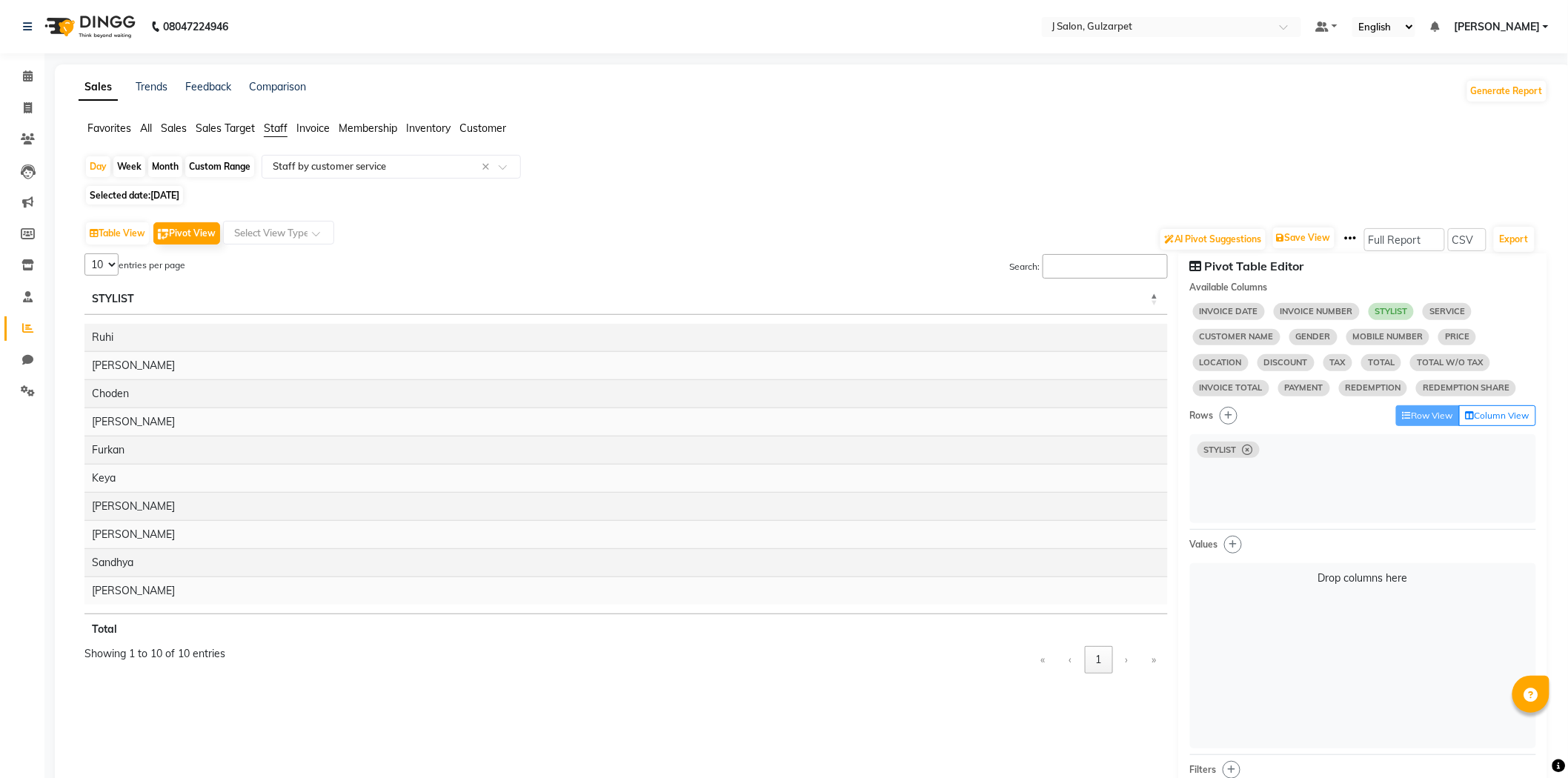
select select "10"
select select "sum"
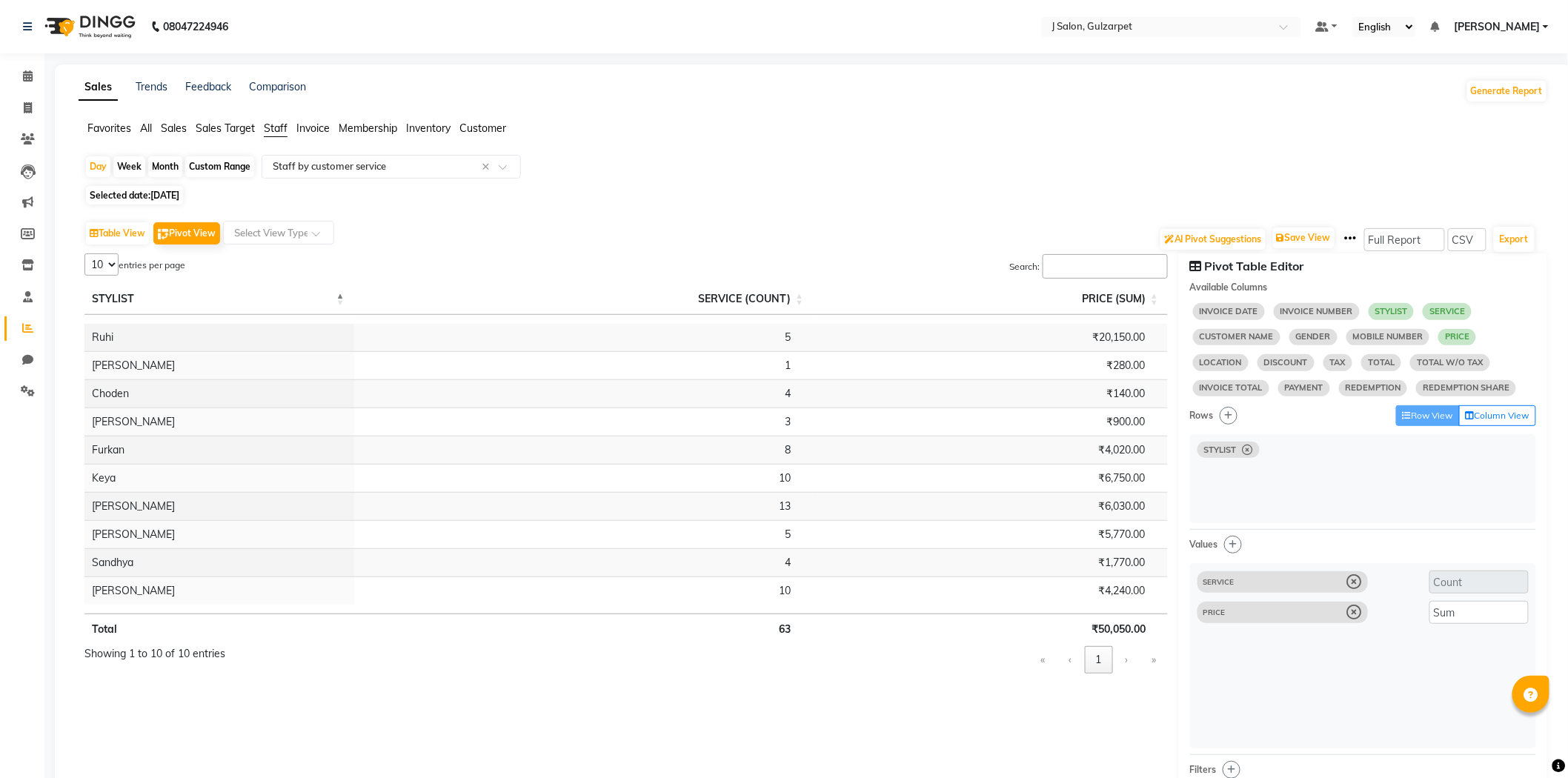
select select "10"
select select "sum"
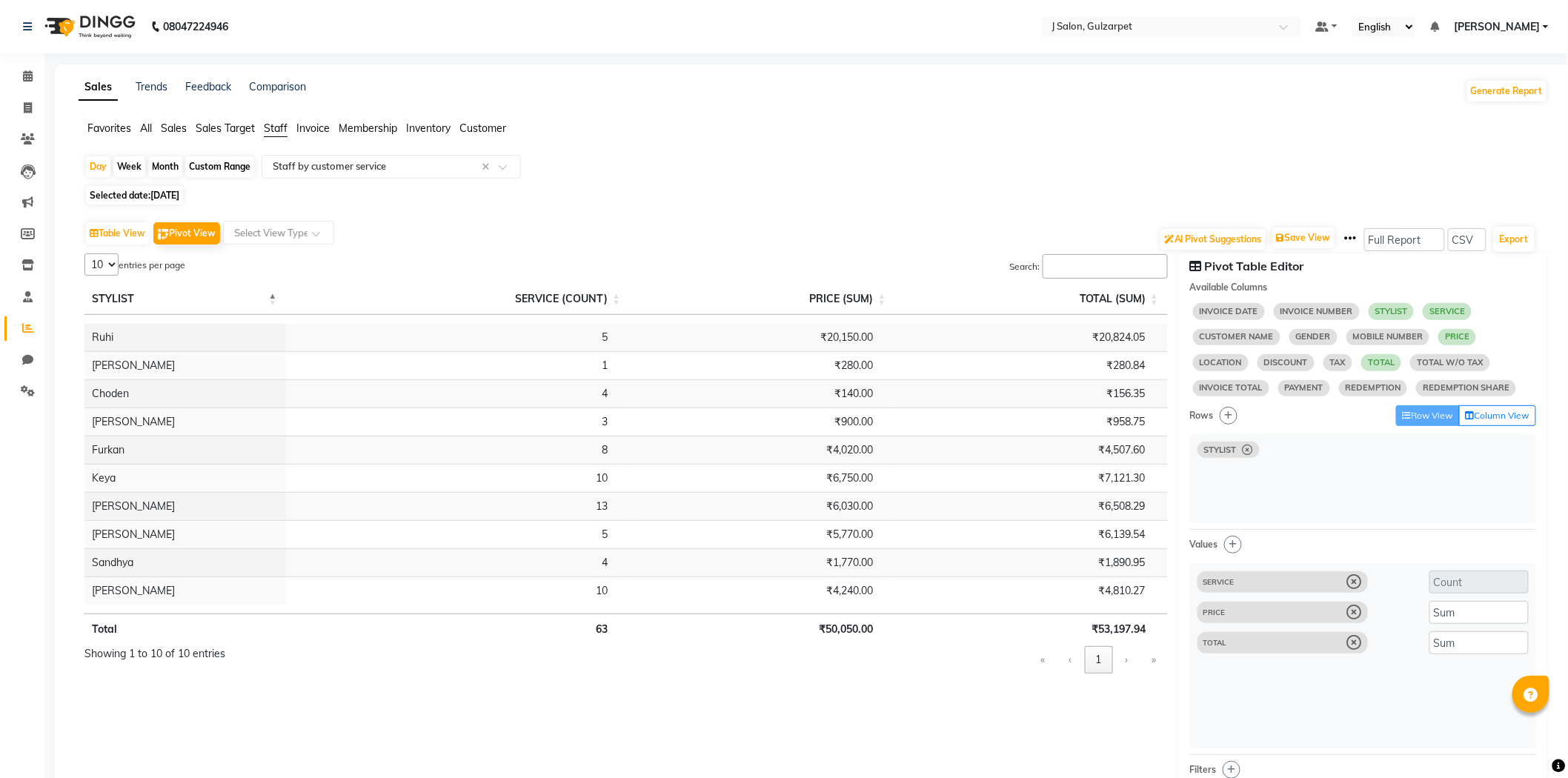
drag, startPoint x: 116, startPoint y: 260, endPoint x: 106, endPoint y: 258, distance: 10.2
click at [116, 260] on select "5 10 25 50 10" at bounding box center [101, 265] width 34 height 22
select select "50"
click at [84, 254] on select "5 10 25 50 10" at bounding box center [101, 265] width 34 height 22
